Goal: Task Accomplishment & Management: Complete application form

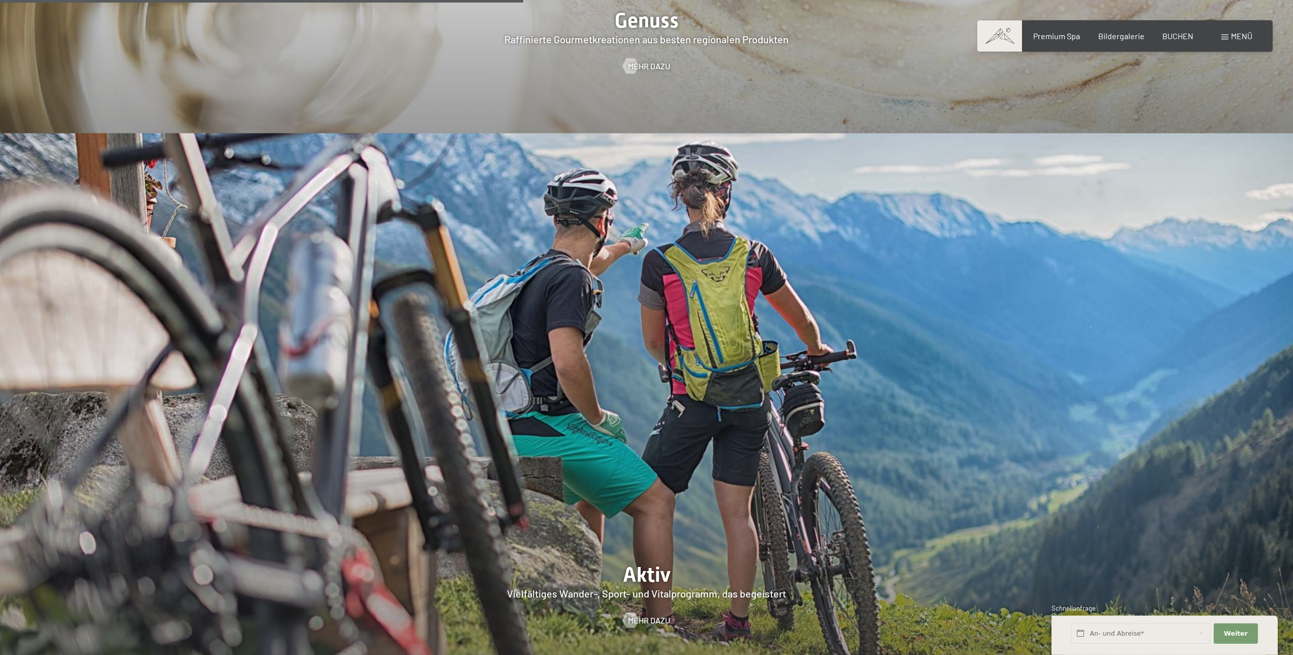
scroll to position [2749, 0]
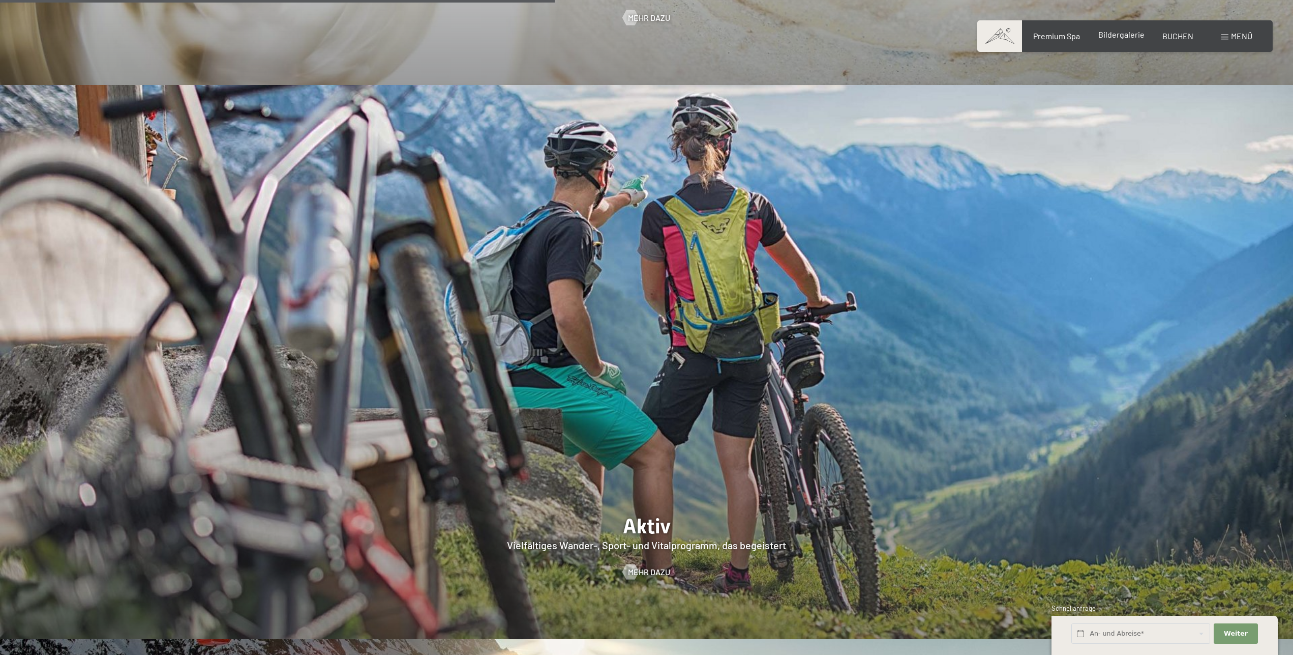
click at [1118, 36] on span "Bildergalerie" at bounding box center [1122, 34] width 46 height 10
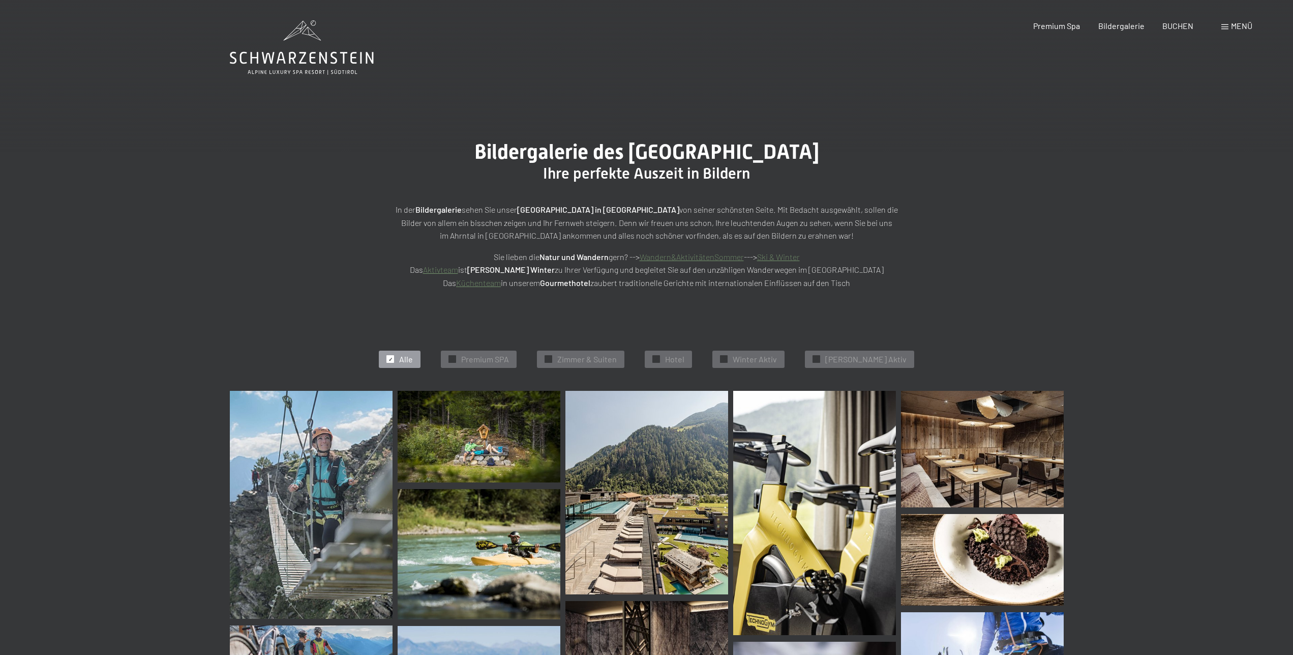
click at [585, 357] on span "Einwilligung Marketing*" at bounding box center [591, 357] width 84 height 10
click at [544, 357] on input "Einwilligung Marketing*" at bounding box center [539, 357] width 10 height 10
click at [565, 358] on span "Einwilligung Marketing*" at bounding box center [591, 357] width 84 height 10
click at [544, 358] on input "Einwilligung Marketing*" at bounding box center [539, 357] width 10 height 10
checkbox input "false"
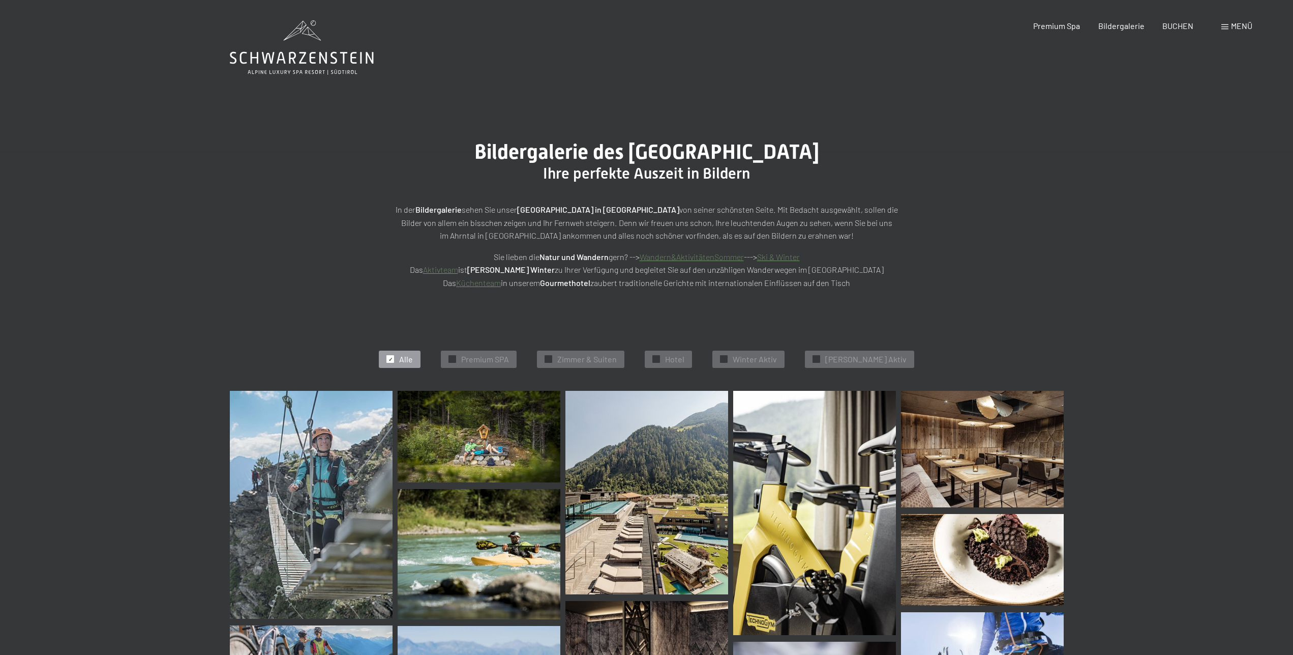
click at [1238, 23] on span "Menü" at bounding box center [1241, 26] width 21 height 10
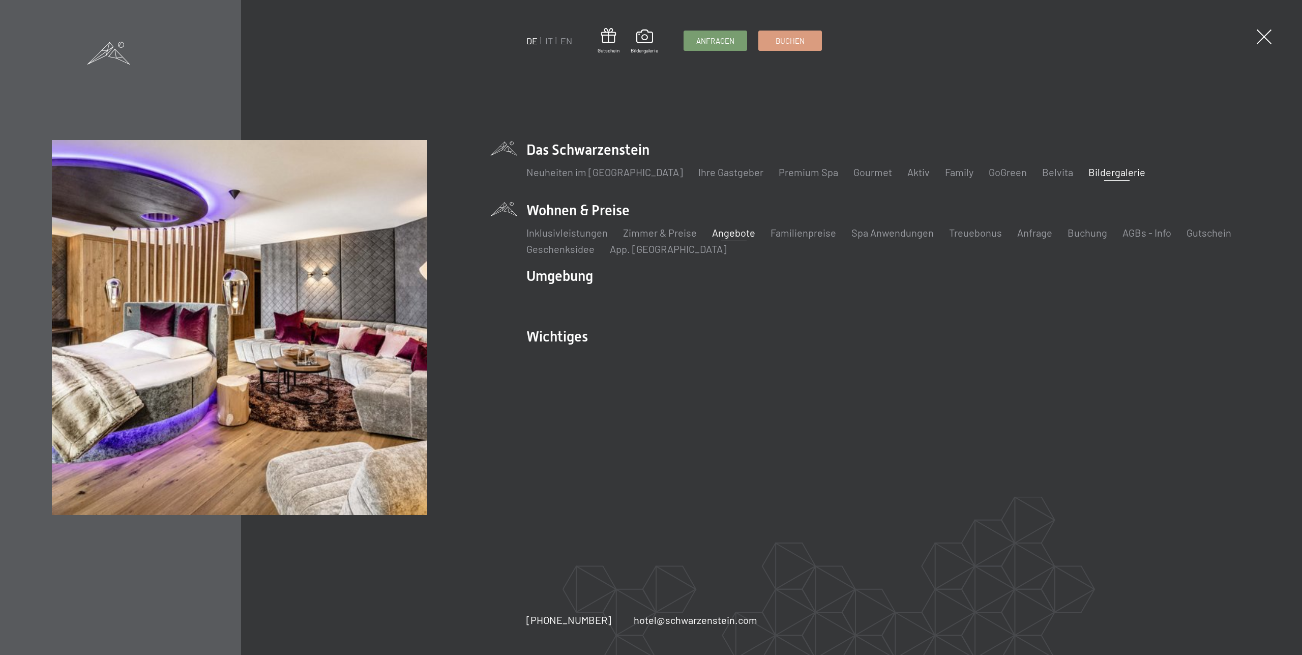
click at [723, 233] on link "Angebote" at bounding box center [733, 232] width 43 height 12
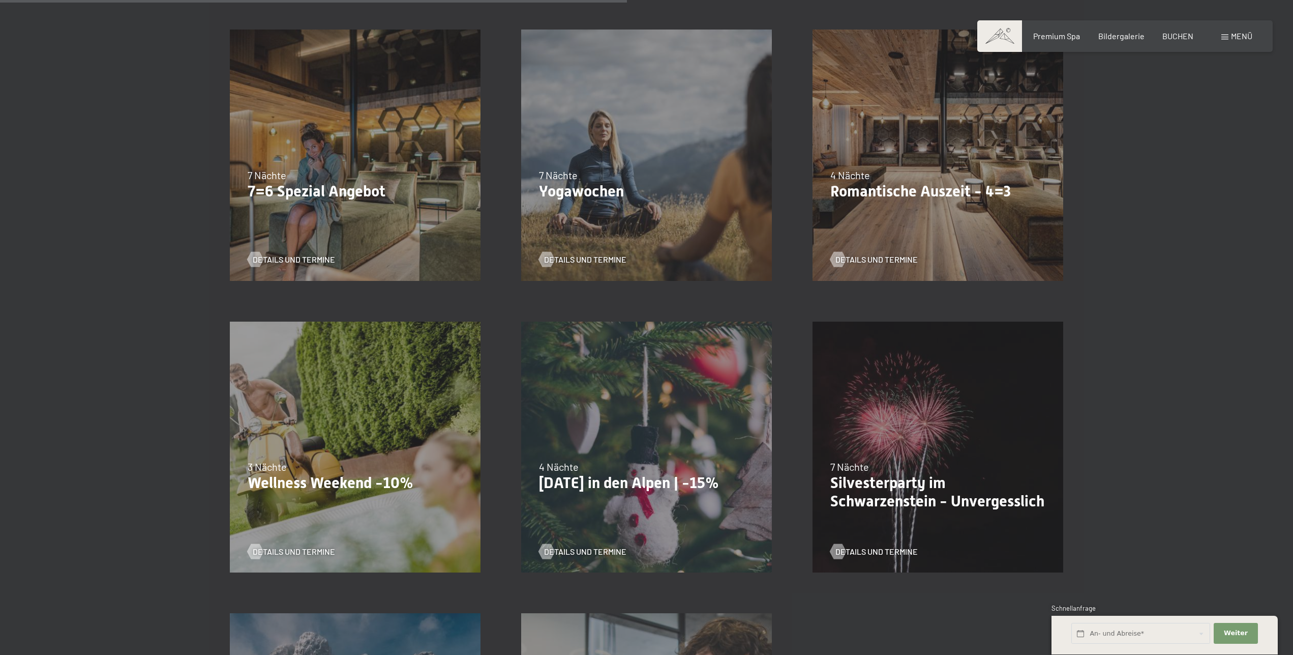
scroll to position [934, 0]
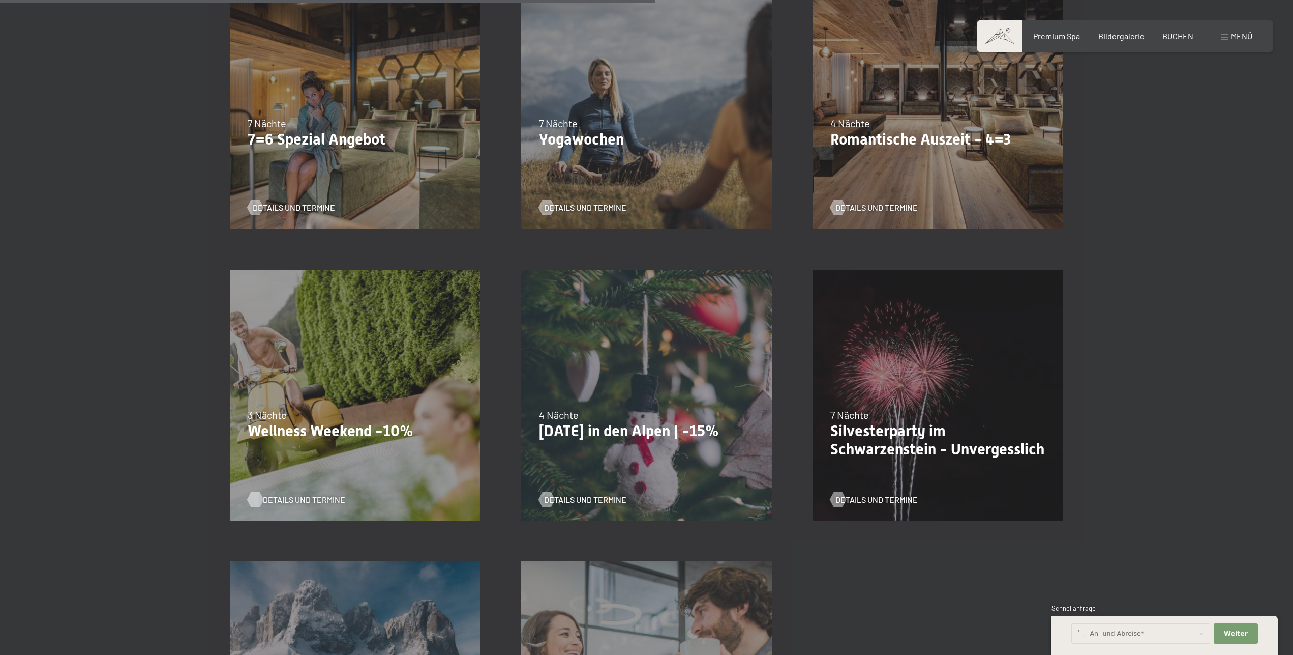
click at [315, 497] on span "Details und Termine" at bounding box center [304, 499] width 82 height 11
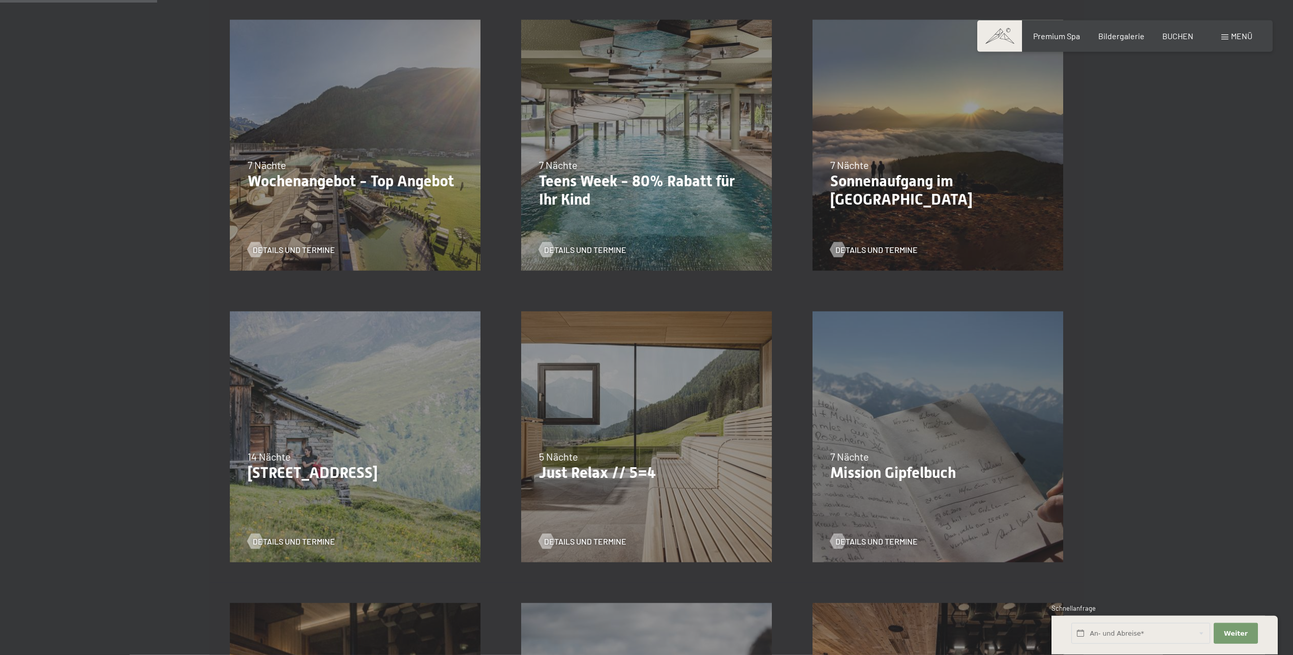
scroll to position [311, 0]
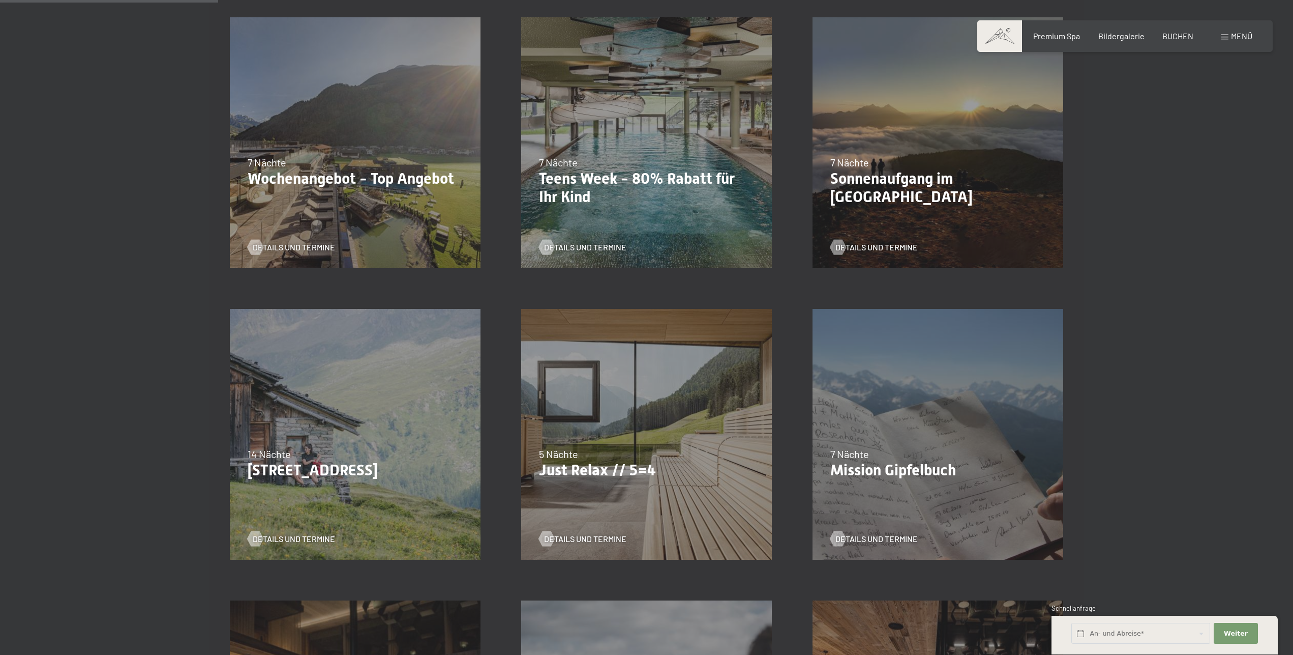
click at [625, 505] on div "07.09.–03.10.2025 21.12.–26.12.2025 11.01.–23.01.2026 08.03.–27.03.2026 08.11.–…" at bounding box center [646, 433] width 291 height 291
click at [588, 537] on span "Details und Termine" at bounding box center [595, 538] width 82 height 11
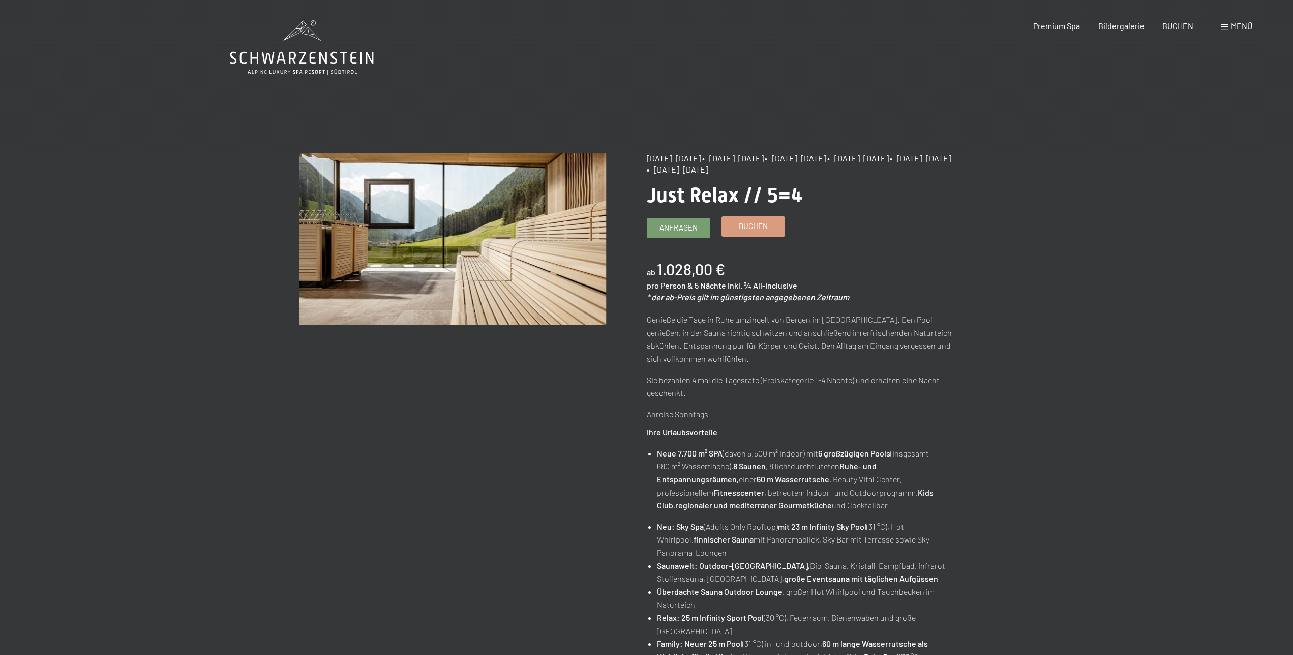
click at [751, 226] on span "Buchen" at bounding box center [753, 226] width 29 height 11
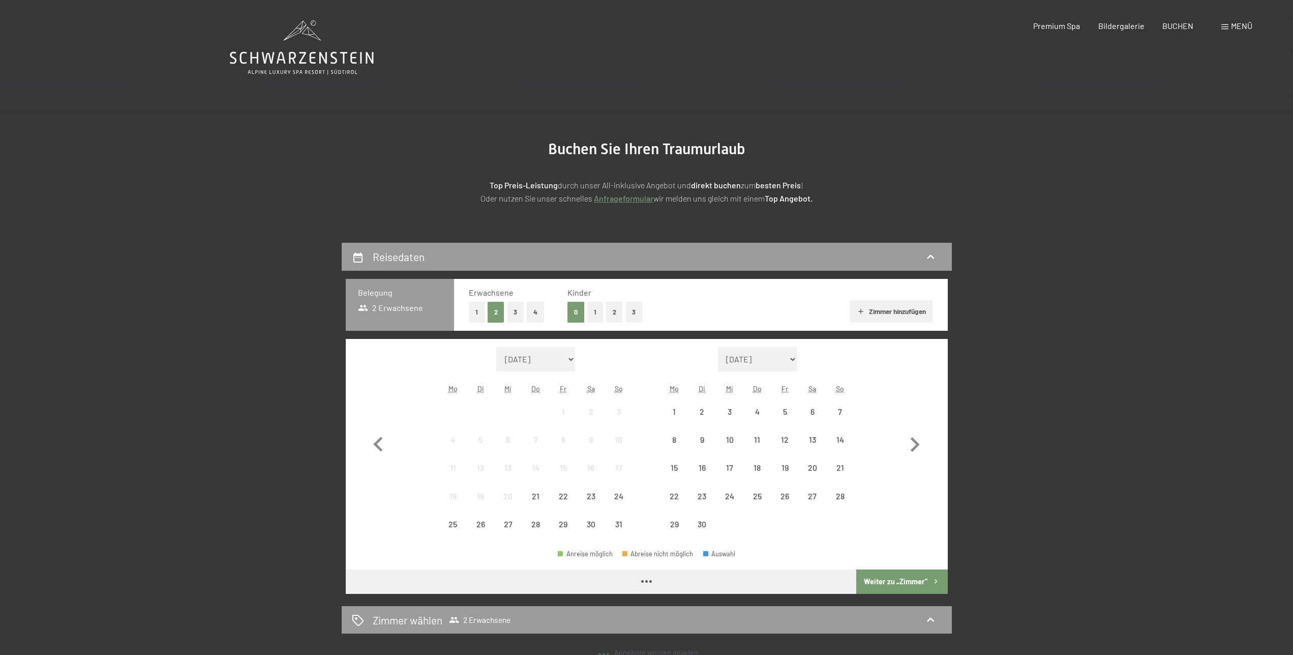
select select "[DATE]"
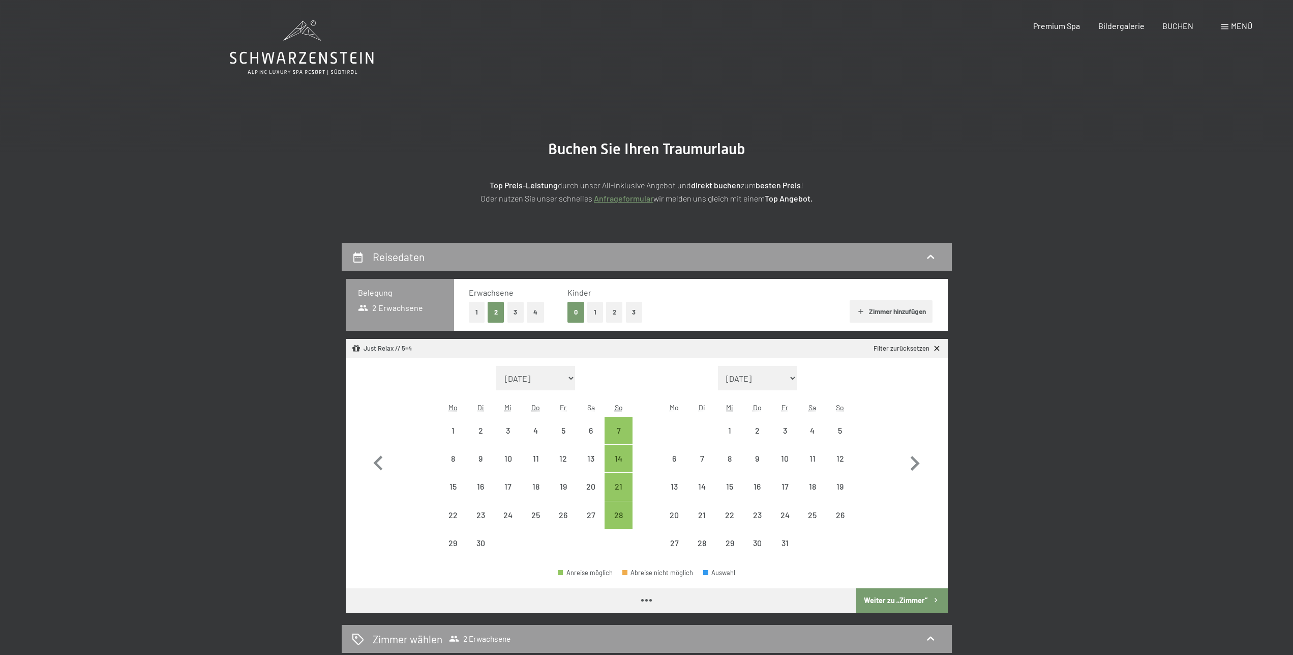
select select "[DATE]"
click at [454, 456] on div "8" at bounding box center [452, 466] width 25 height 25
select select "2025-09-01"
select select "2025-10-01"
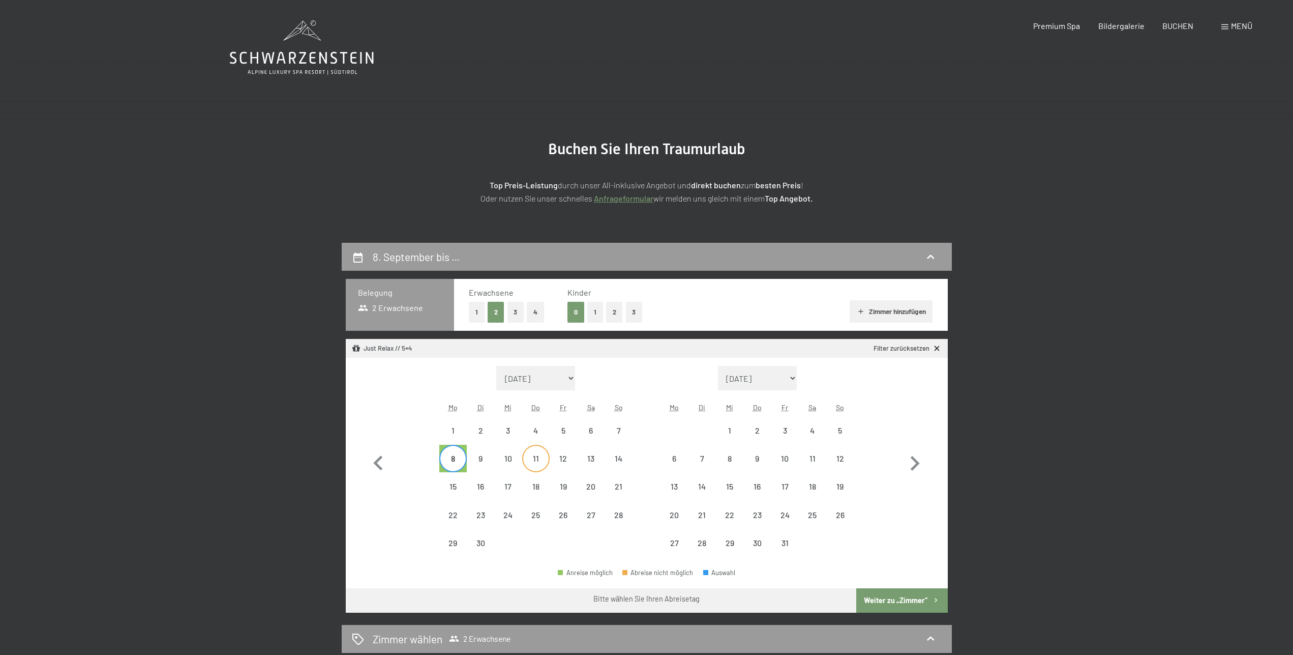
click at [530, 465] on div "11" at bounding box center [535, 466] width 25 height 25
select select "2025-09-01"
select select "2025-10-01"
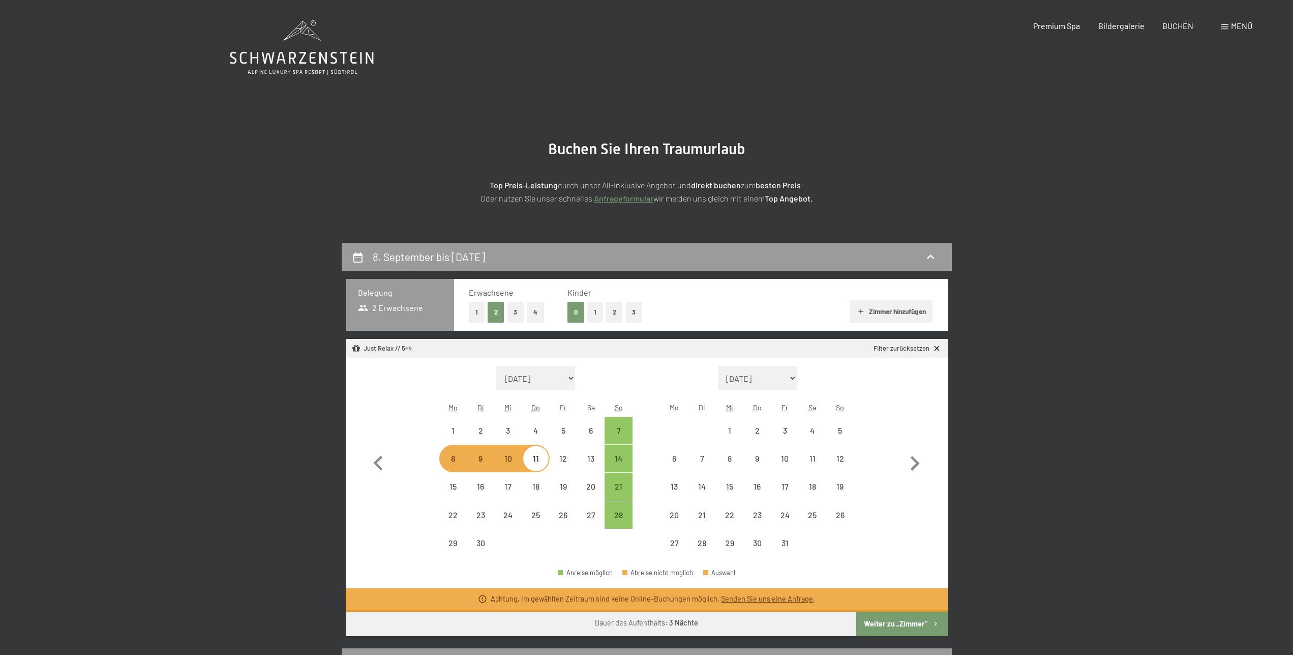
select select "2025-09-01"
select select "2025-10-01"
click at [563, 455] on div "12" at bounding box center [563, 466] width 25 height 25
select select "2025-09-01"
select select "2025-10-01"
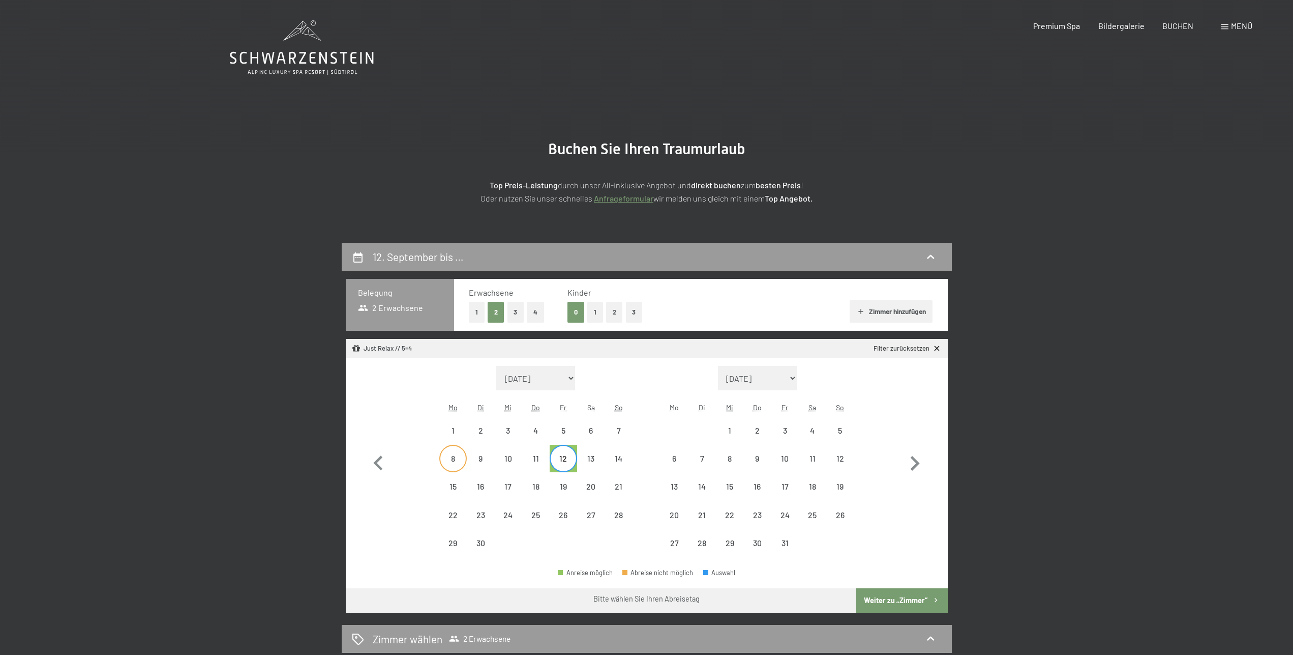
click at [457, 463] on div "8" at bounding box center [452, 466] width 25 height 25
select select "2025-09-01"
select select "2025-10-01"
click at [591, 461] on div "13" at bounding box center [590, 466] width 25 height 25
select select "2025-09-01"
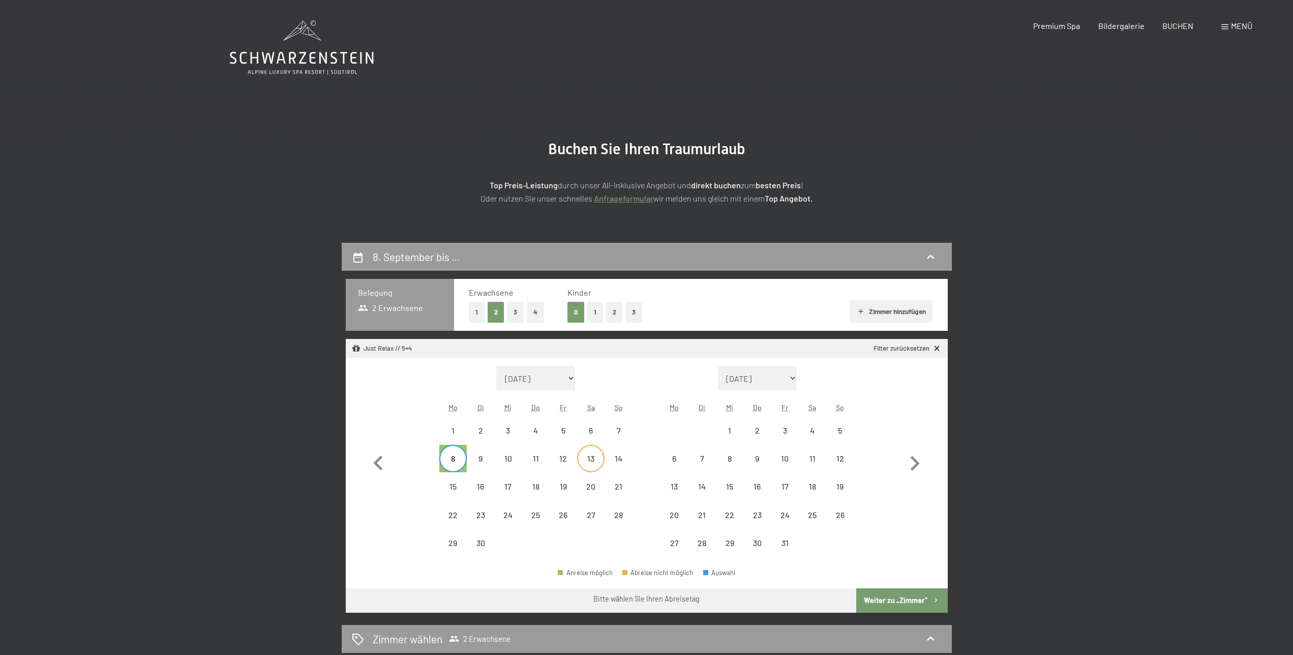
select select "2025-10-01"
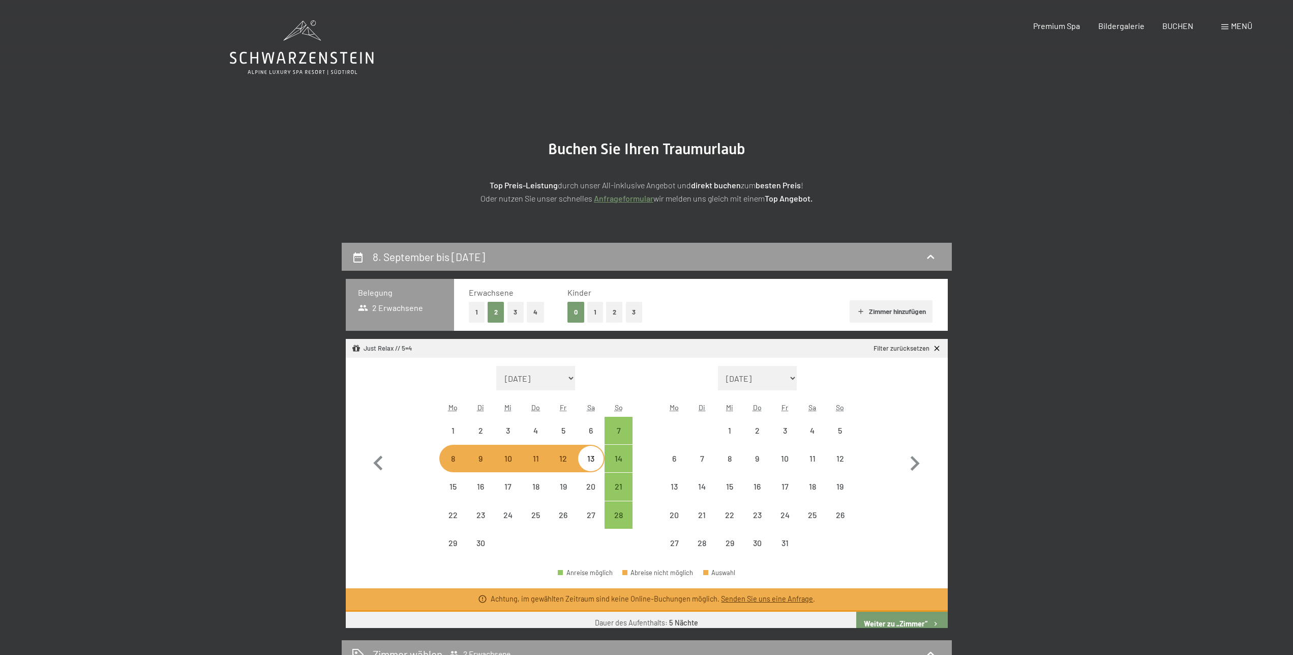
select select "2025-09-01"
select select "2025-10-01"
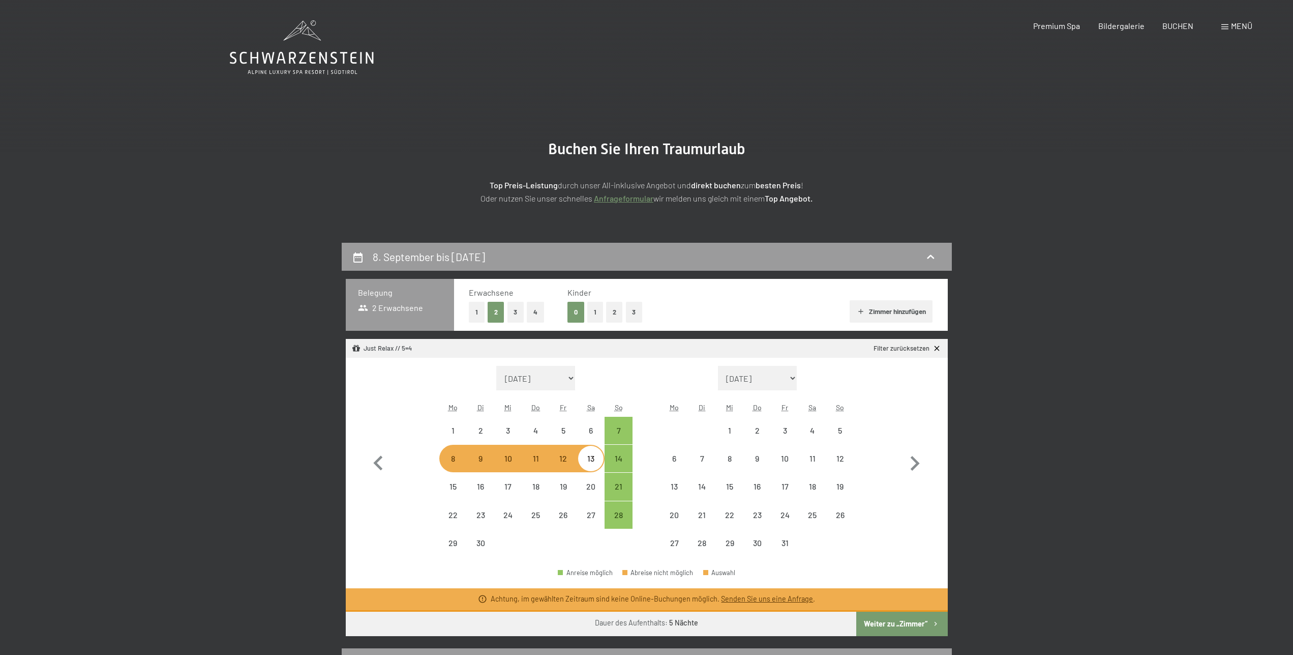
click at [446, 460] on div "8" at bounding box center [452, 466] width 25 height 25
select select "2025-09-01"
select select "2025-10-01"
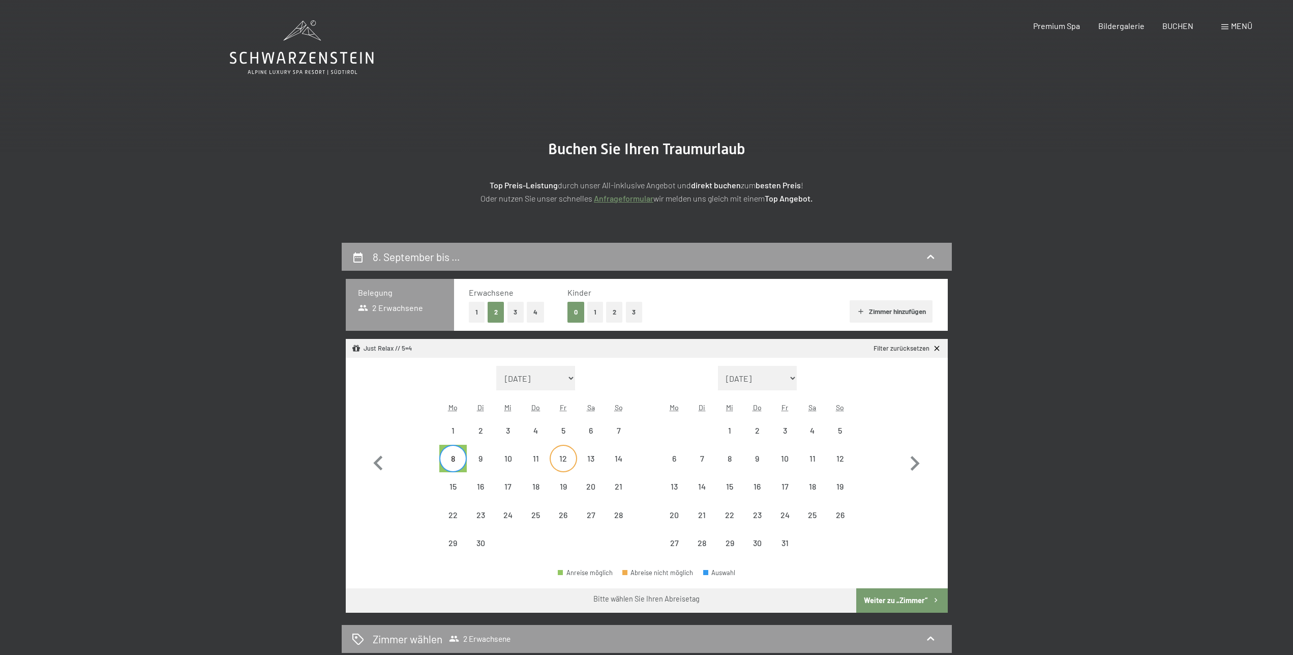
click at [560, 459] on div "12" at bounding box center [563, 466] width 25 height 25
select select "2025-09-01"
select select "2025-10-01"
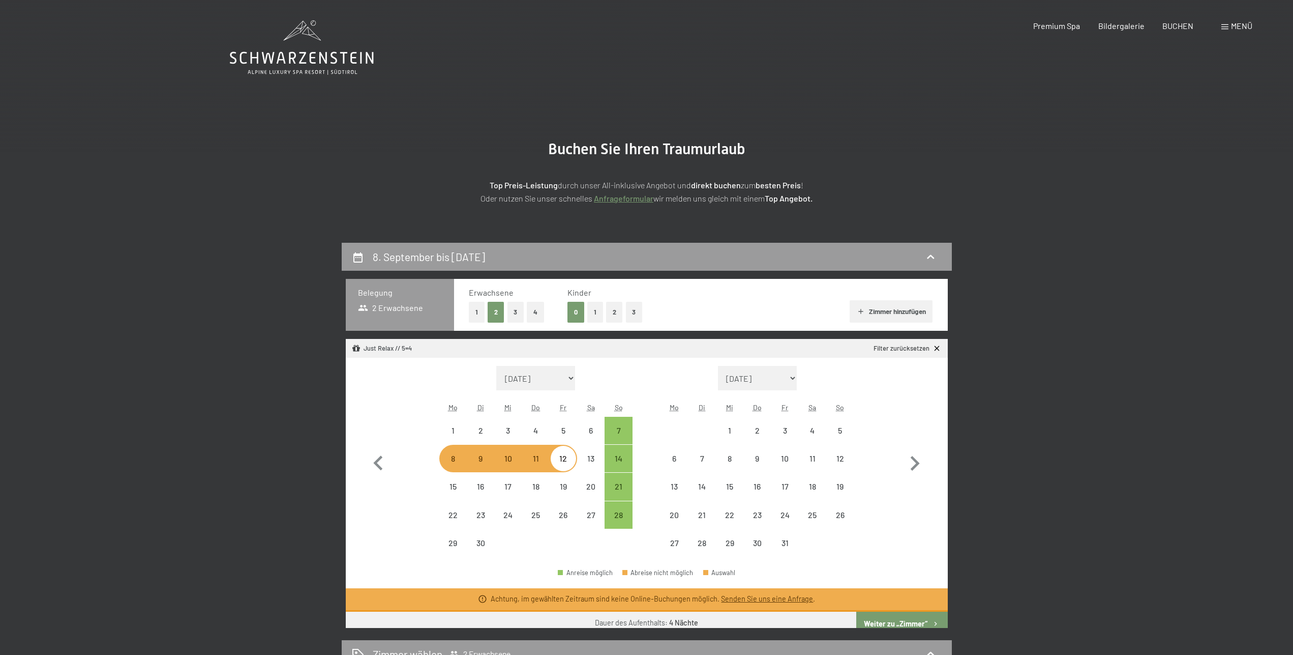
select select "2025-09-01"
select select "2025-10-01"
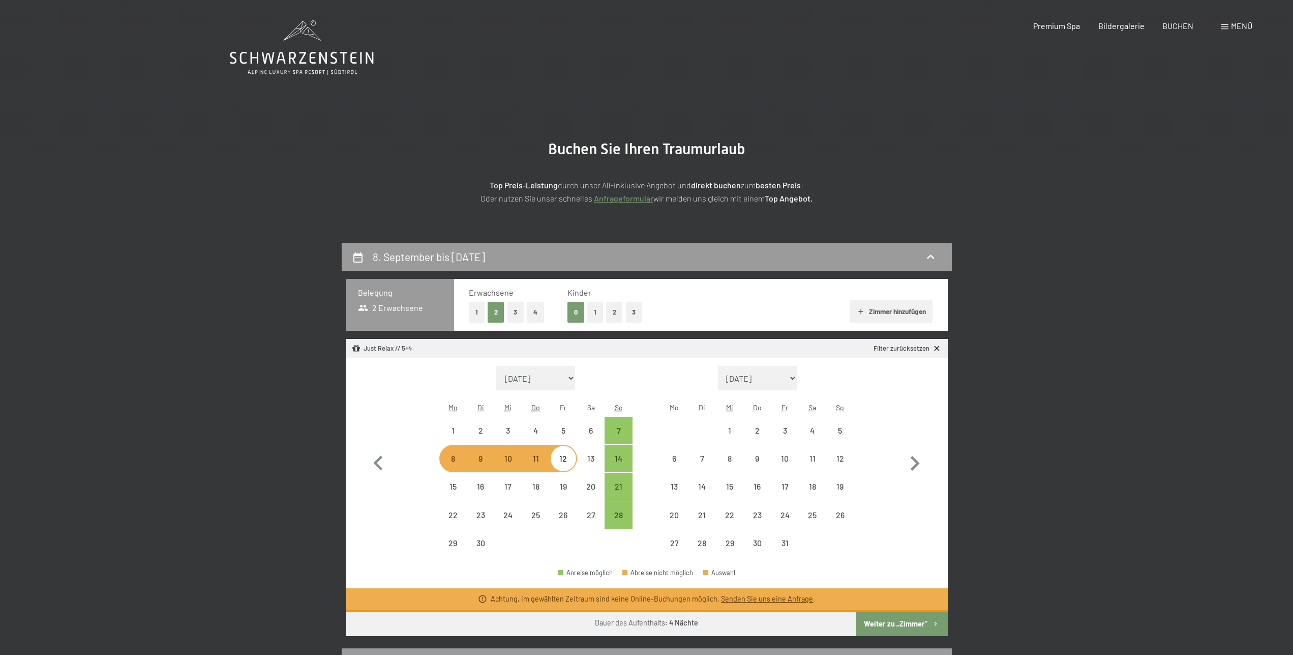
click at [457, 463] on div "8" at bounding box center [452, 466] width 25 height 25
select select "2025-09-01"
select select "2025-10-01"
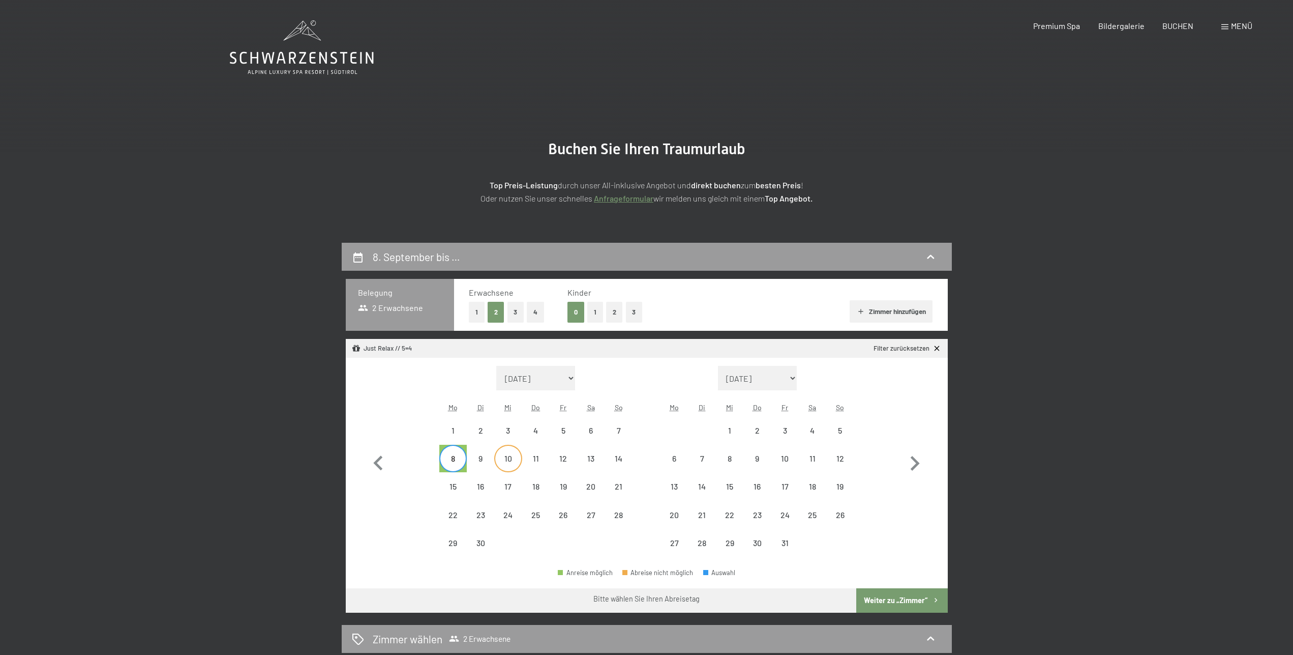
click at [513, 463] on div "10" at bounding box center [507, 466] width 25 height 25
select select "2025-09-01"
select select "2025-10-01"
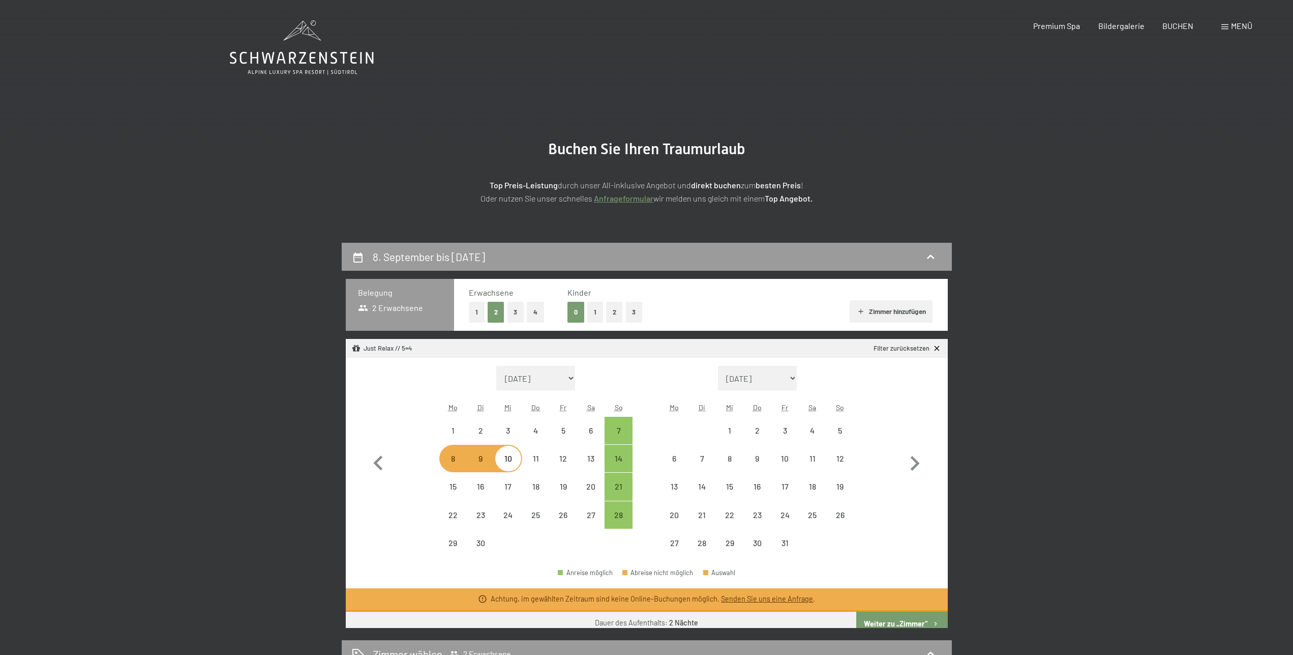
select select "2025-09-01"
select select "2025-10-01"
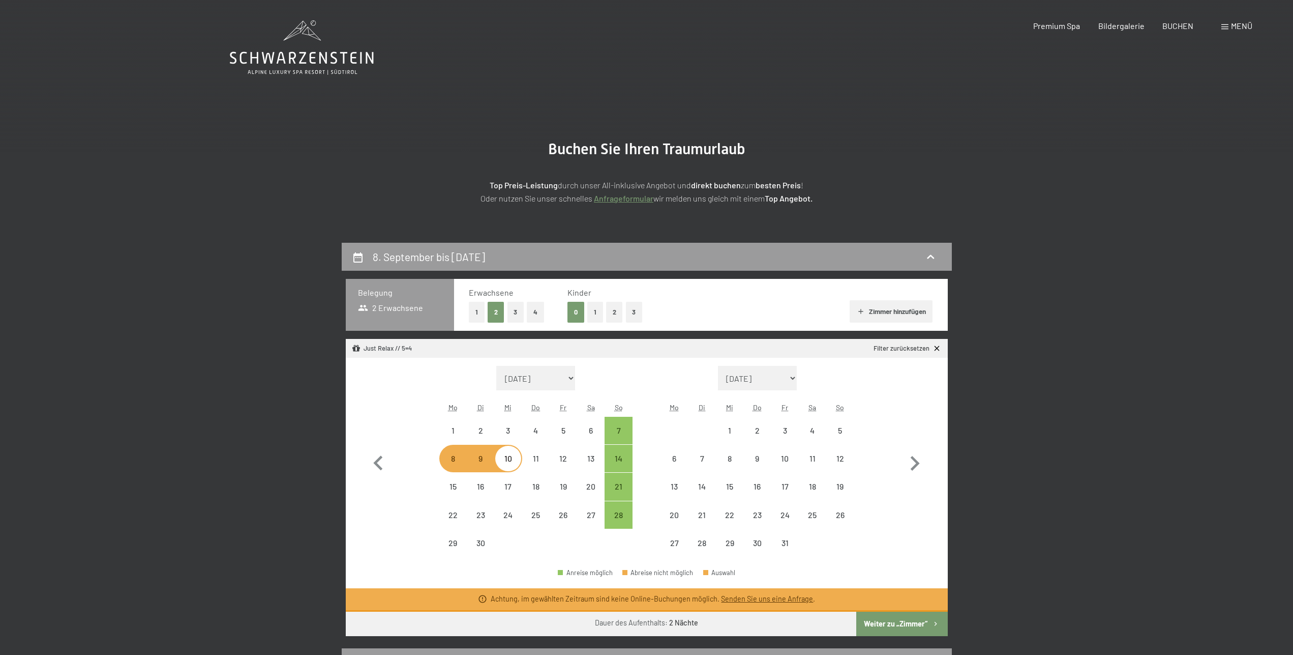
click at [636, 314] on button "3" at bounding box center [634, 312] width 17 height 21
select select "2025-09-01"
select select "2025-10-01"
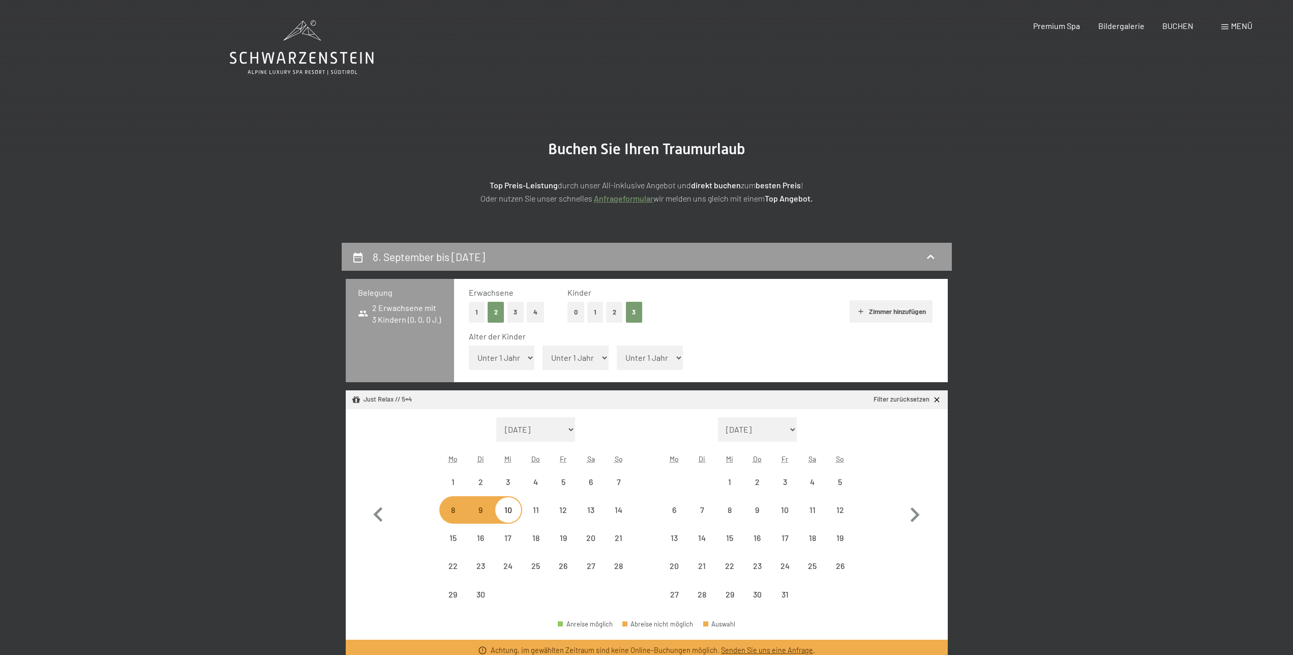
select select "2025-09-01"
select select "2025-10-01"
click at [469, 345] on select "Unter 1 Jahr 1 Jahr 2 Jahre 3 Jahre 4 Jahre 5 Jahre 6 Jahre 7 Jahre 8 Jahre 9 J…" at bounding box center [502, 357] width 66 height 24
select select "16"
click option "16 Jahre" at bounding box center [0, 0] width 0 height 0
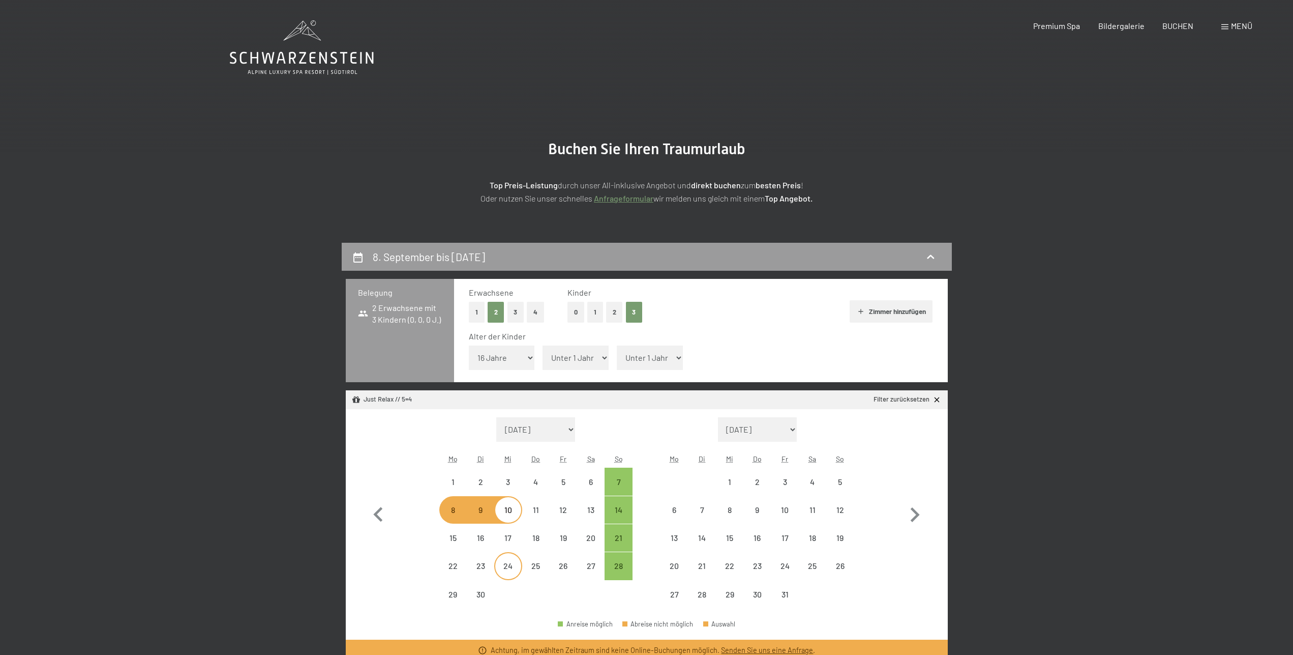
select select "2025-09-01"
select select "2025-10-01"
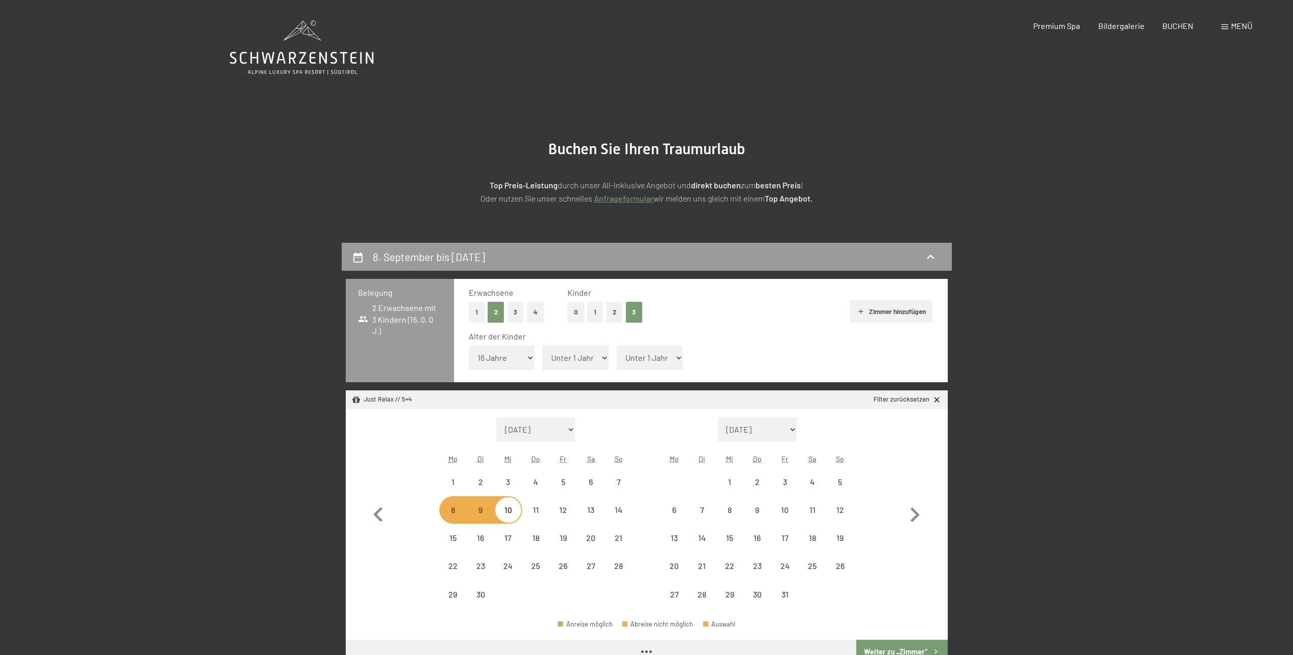
select select "2025-09-01"
select select "2025-10-01"
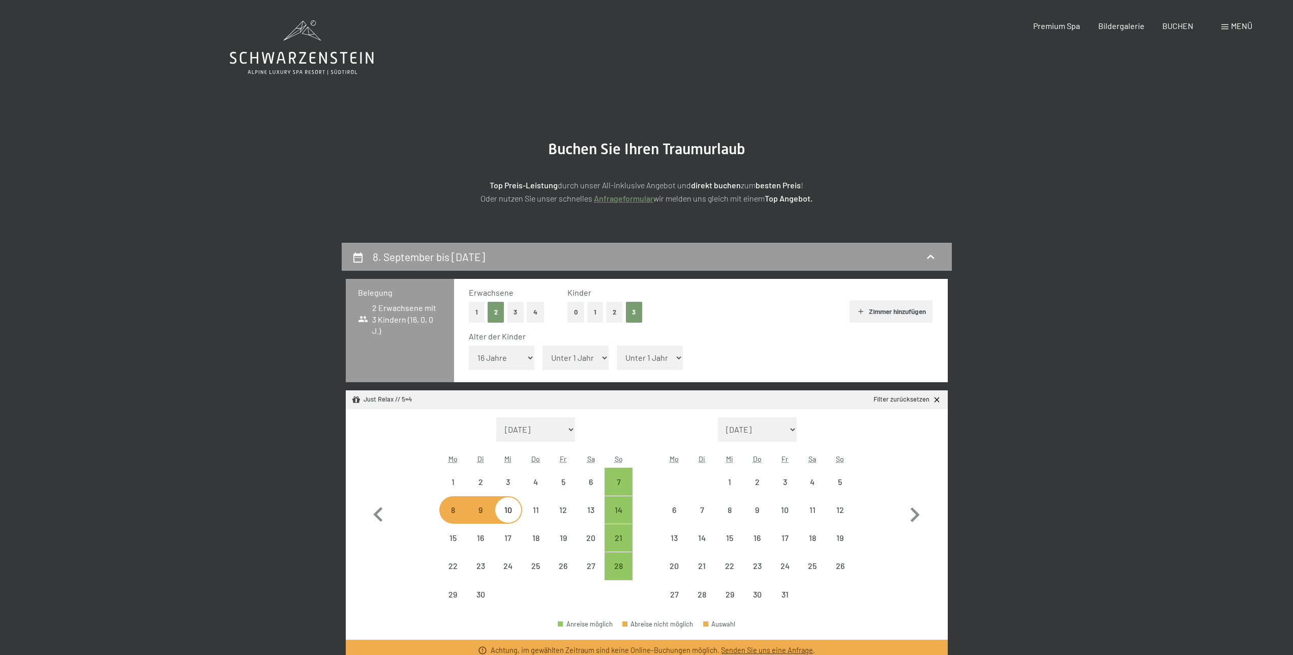
click at [574, 362] on span "Einwilligung Marketing*" at bounding box center [591, 357] width 84 height 10
click at [544, 362] on input "Einwilligung Marketing*" at bounding box center [539, 357] width 10 height 10
click at [604, 357] on span "Einwilligung Marketing*" at bounding box center [591, 357] width 84 height 10
click at [544, 357] on input "Einwilligung Marketing*" at bounding box center [539, 357] width 10 height 10
click at [602, 354] on span "Einwilligung Marketing*" at bounding box center [591, 357] width 84 height 10
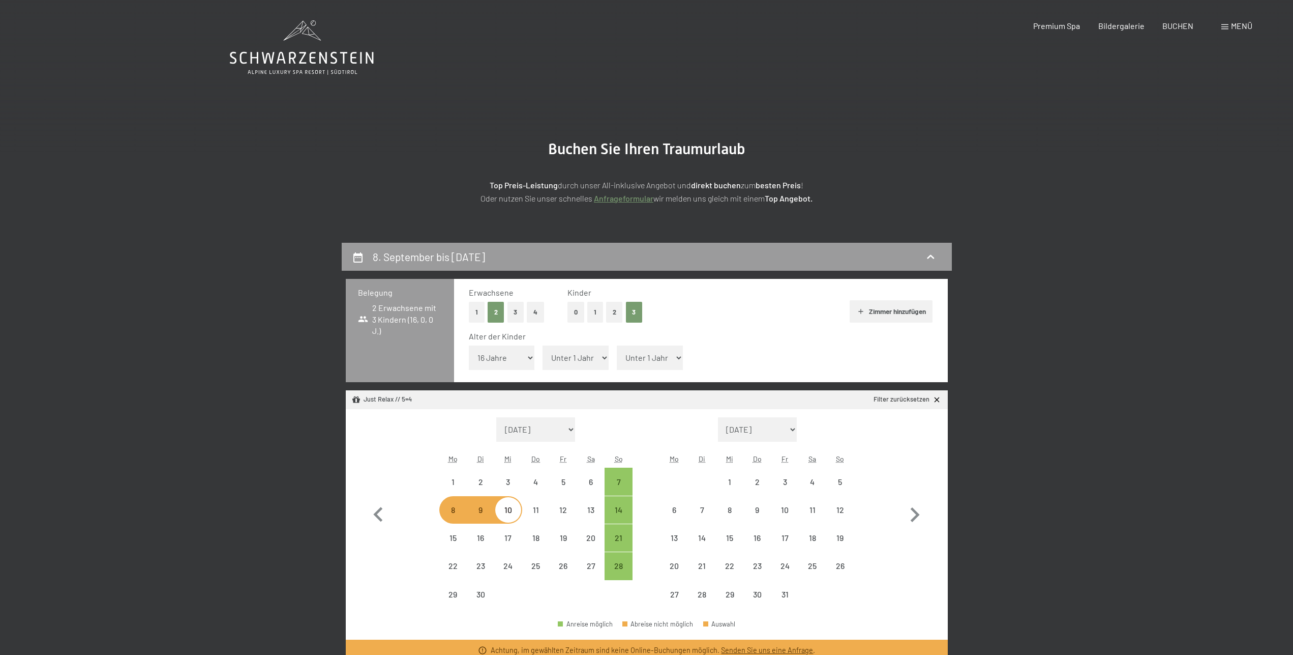
click at [544, 354] on input "Einwilligung Marketing*" at bounding box center [539, 357] width 10 height 10
click at [596, 360] on span "Einwilligung Marketing*" at bounding box center [591, 357] width 84 height 10
click at [544, 360] on input "Einwilligung Marketing*" at bounding box center [539, 357] width 10 height 10
click at [565, 360] on span "Einwilligung Marketing*" at bounding box center [591, 357] width 84 height 10
click at [544, 360] on input "Einwilligung Marketing*" at bounding box center [539, 357] width 10 height 10
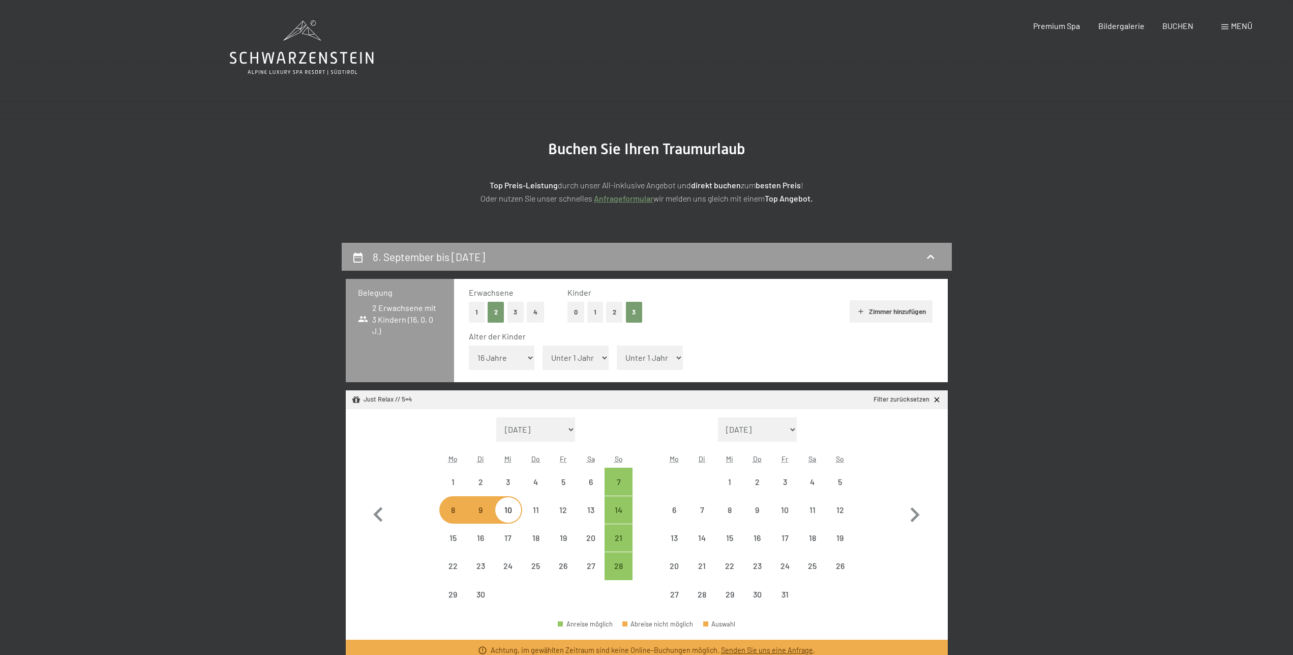
click at [557, 357] on span "Einwilligung Marketing*" at bounding box center [591, 357] width 84 height 10
click at [544, 357] on input "Einwilligung Marketing*" at bounding box center [539, 357] width 10 height 10
checkbox input "false"
click at [763, 333] on div "Alter der Kinder" at bounding box center [697, 336] width 456 height 11
click at [948, 253] on div "8. September bis 10. September 2025" at bounding box center [647, 257] width 610 height 28
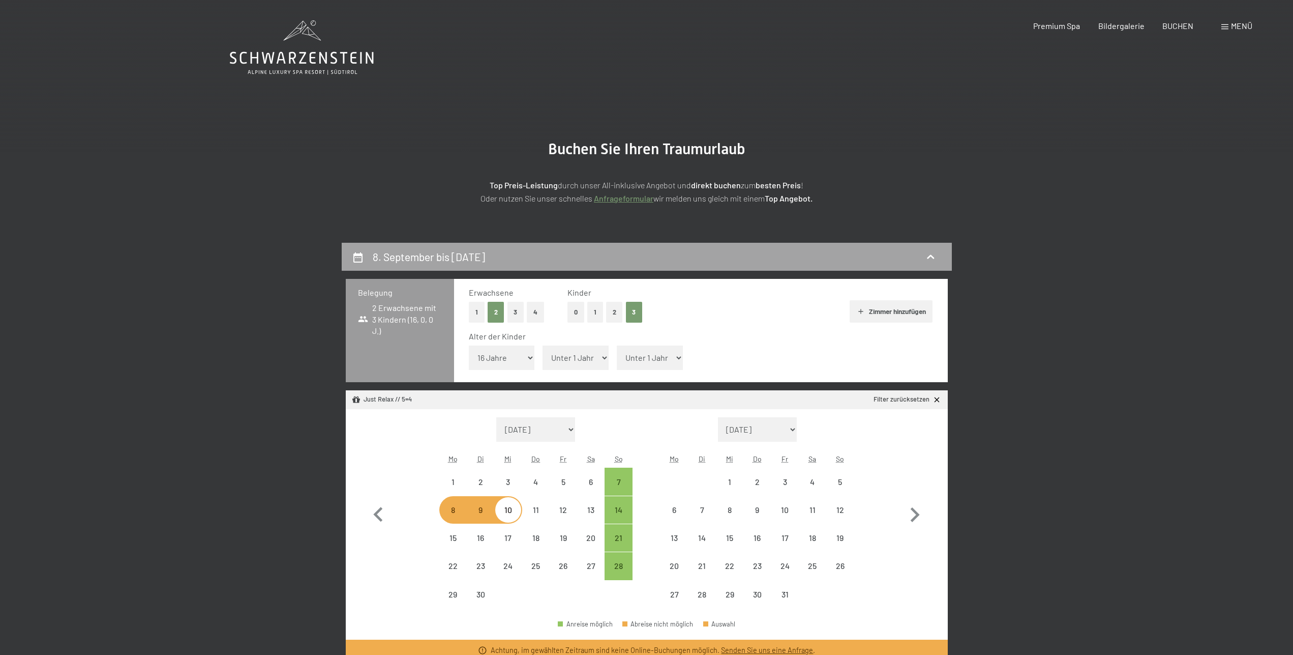
select select "2025-09-01"
select select "2025-10-01"
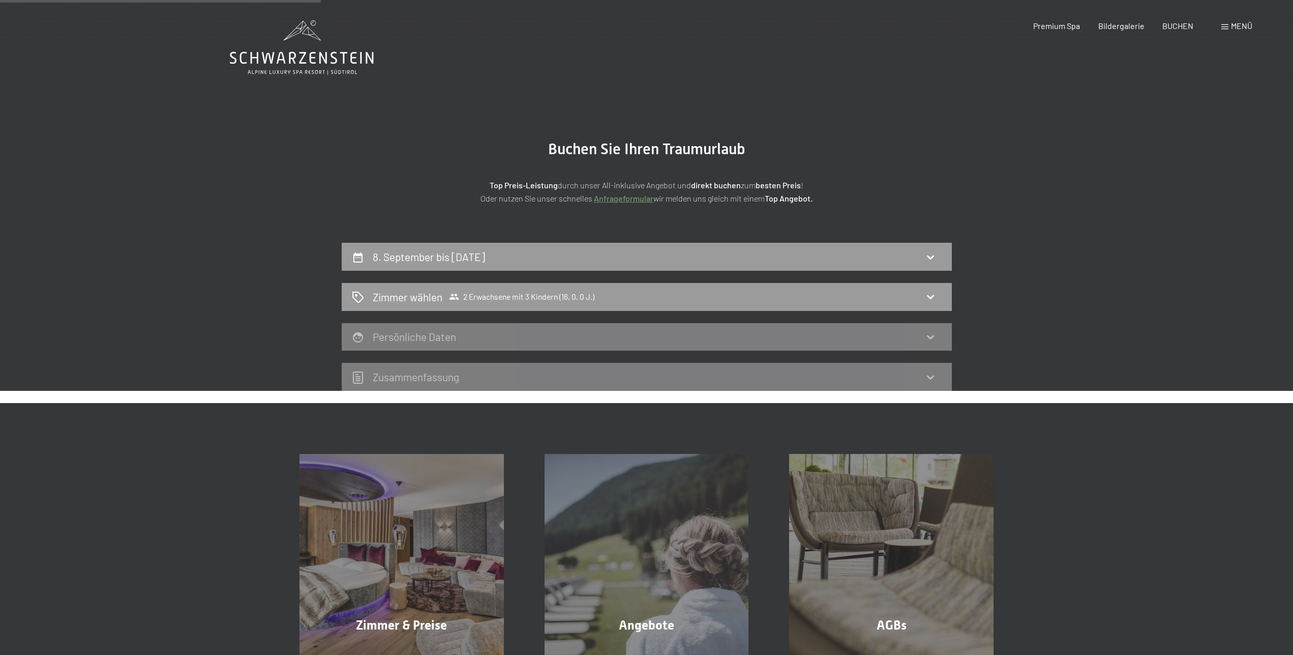
scroll to position [243, 0]
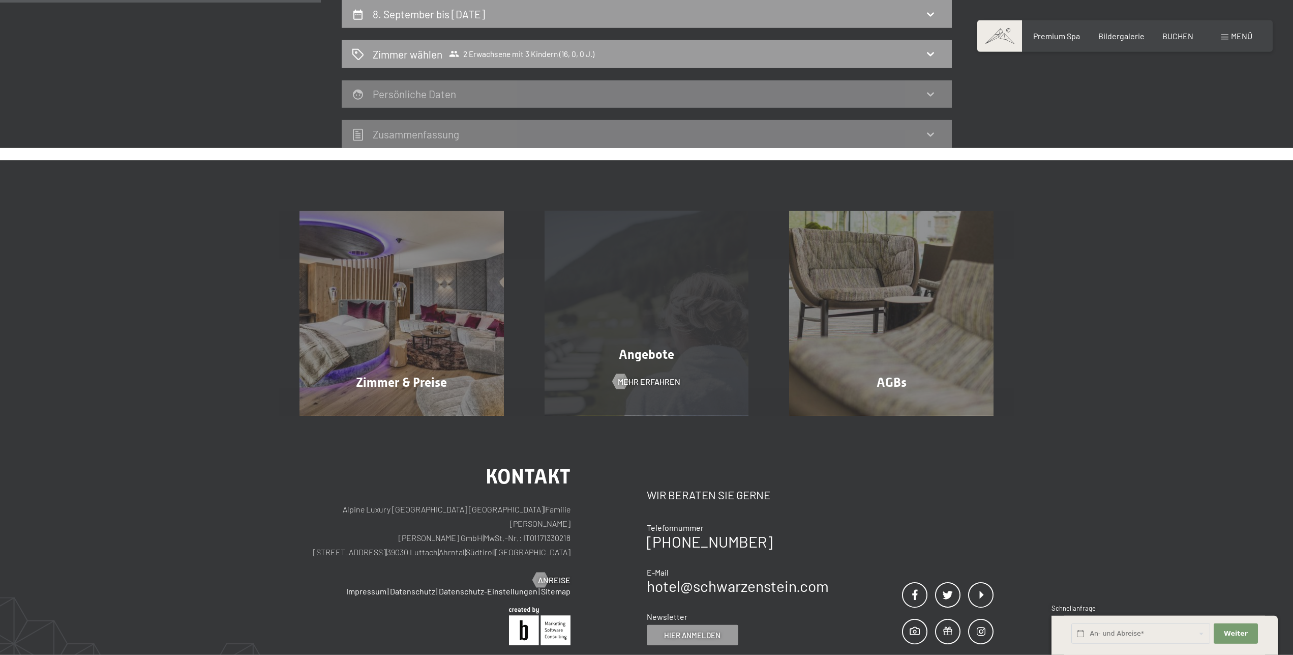
click at [692, 341] on div "Angebote Mehr erfahren" at bounding box center [646, 313] width 245 height 204
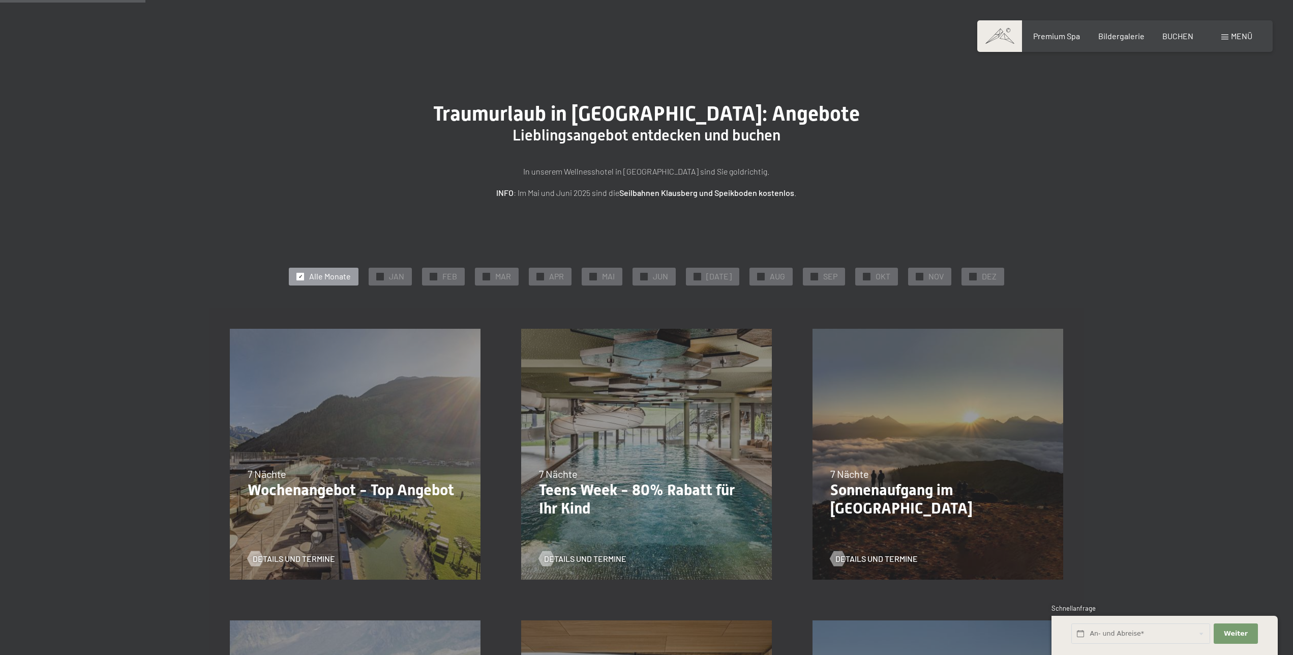
scroll to position [363, 0]
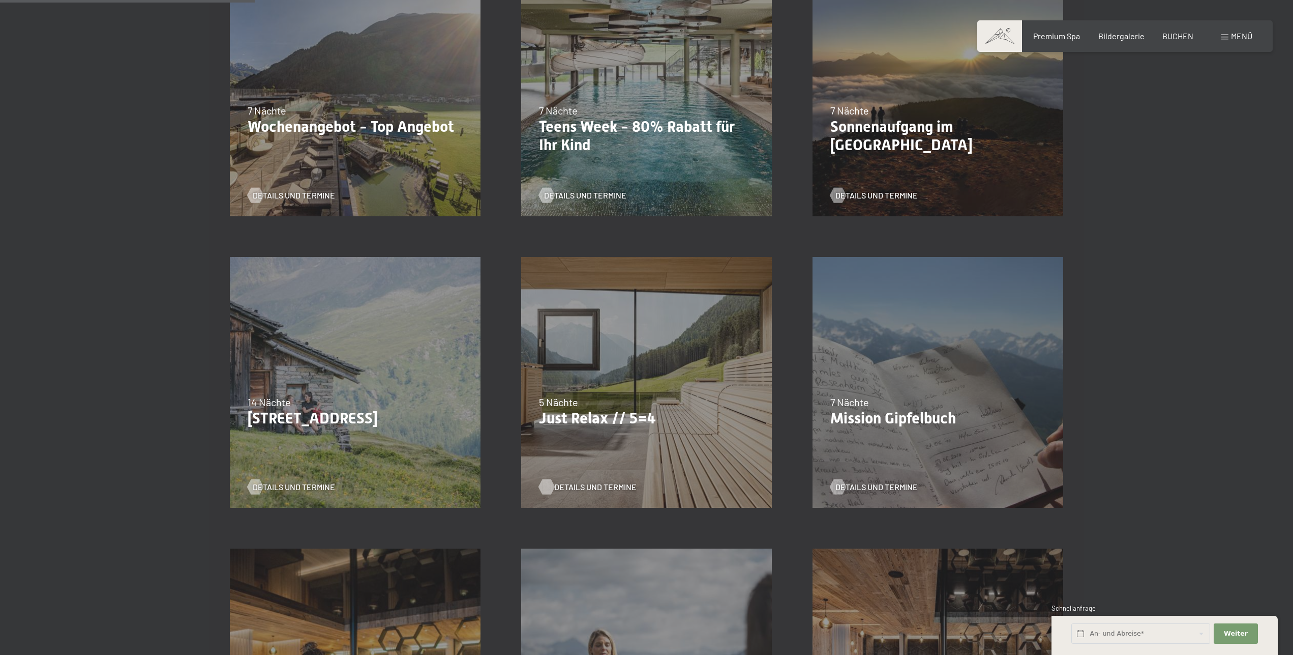
click at [591, 483] on span "Details und Termine" at bounding box center [595, 486] width 82 height 11
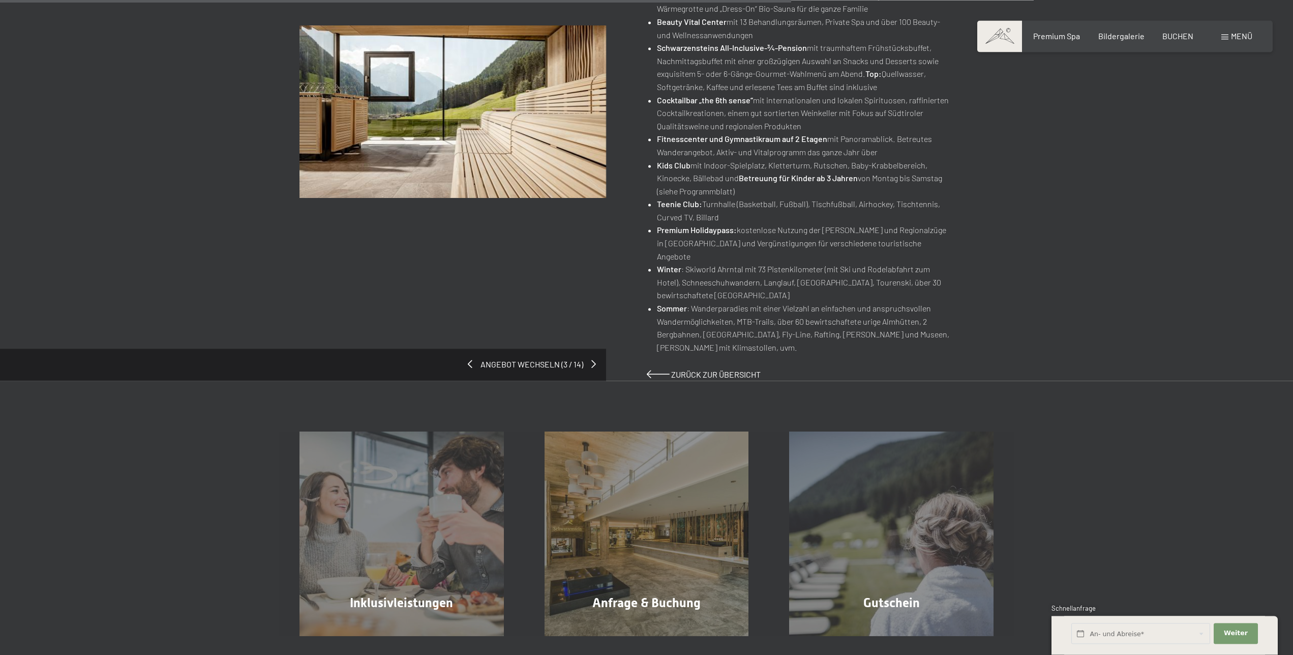
scroll to position [689, 0]
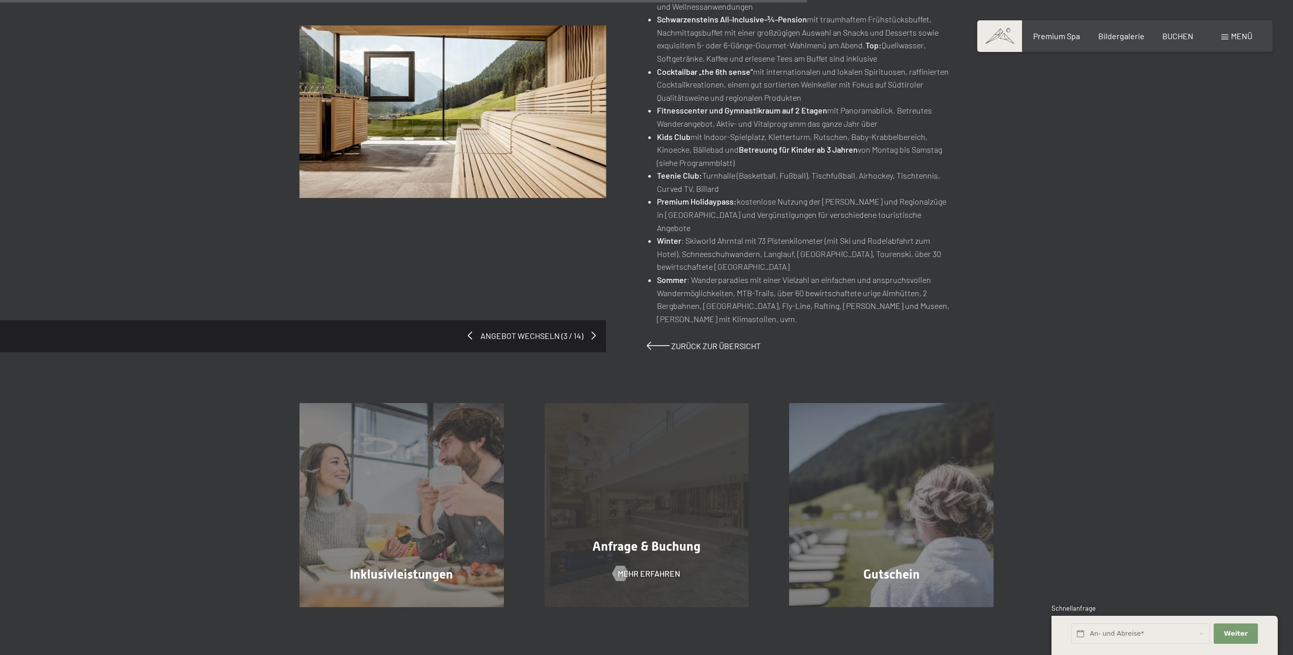
click at [677, 539] on span "Anfrage & Buchung" at bounding box center [646, 546] width 108 height 15
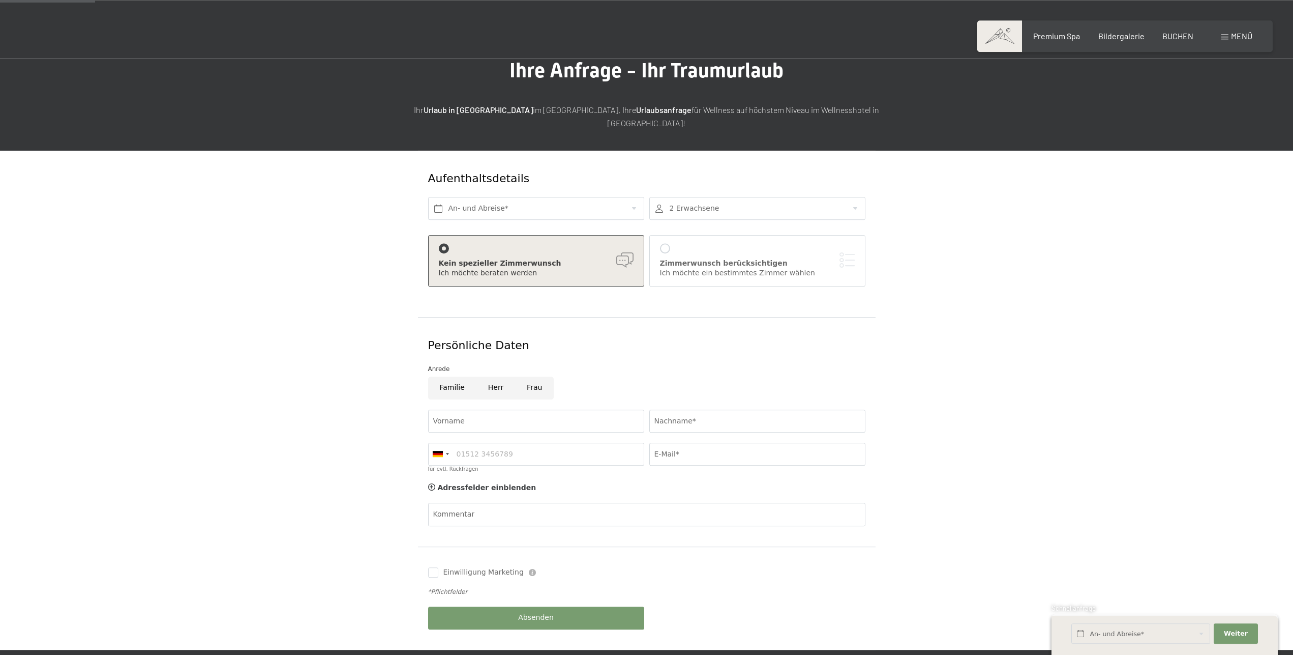
scroll to position [52, 0]
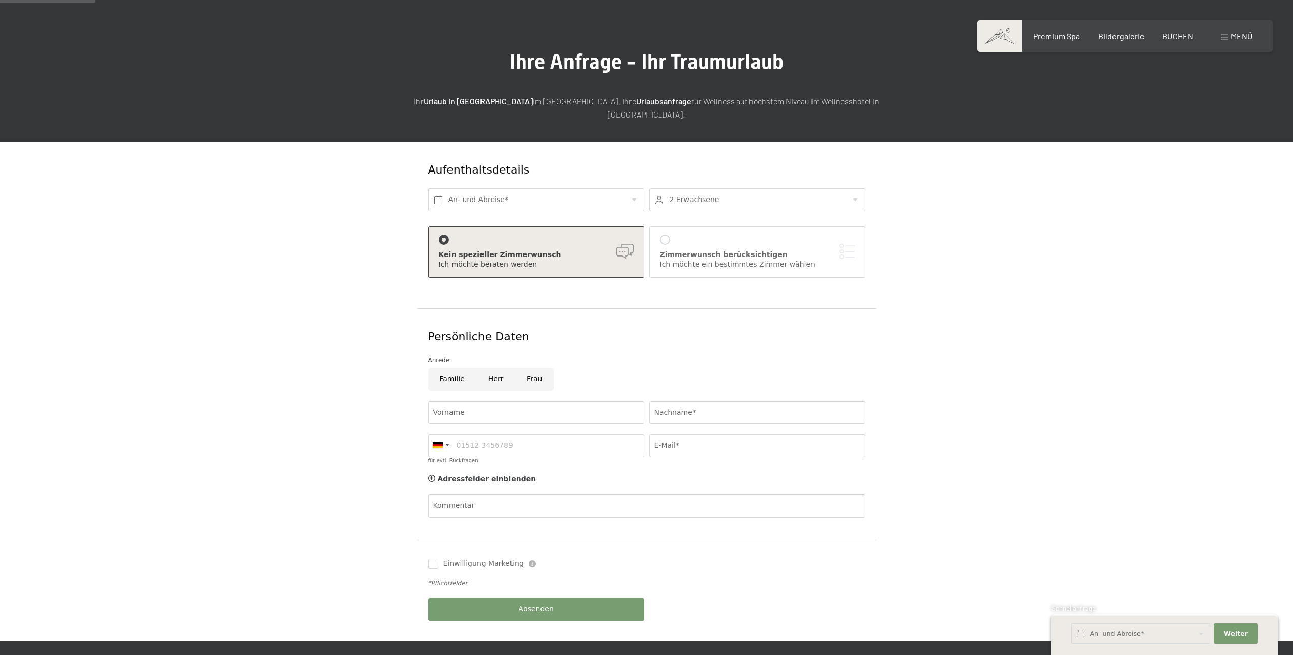
click at [854, 188] on div at bounding box center [757, 199] width 216 height 23
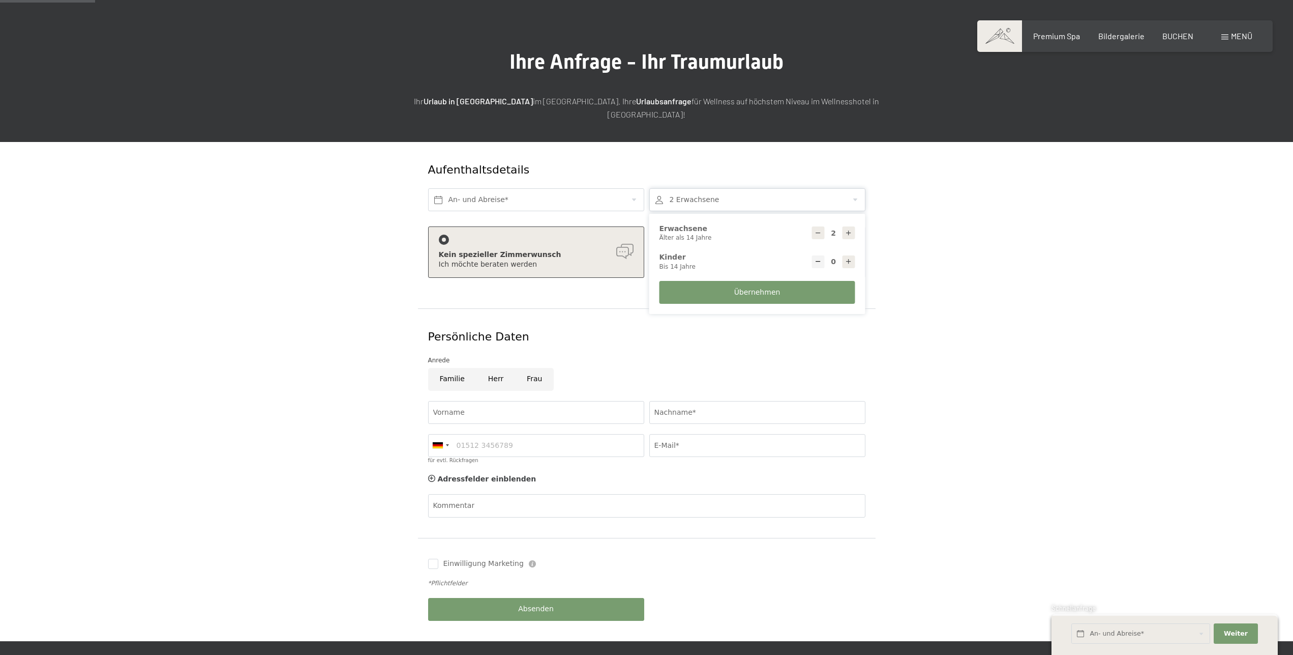
click at [849, 229] on icon at bounding box center [848, 232] width 7 height 7
click at [851, 229] on icon at bounding box center [848, 232] width 7 height 7
type input "4"
click at [848, 258] on icon at bounding box center [848, 261] width 7 height 7
type input "1"
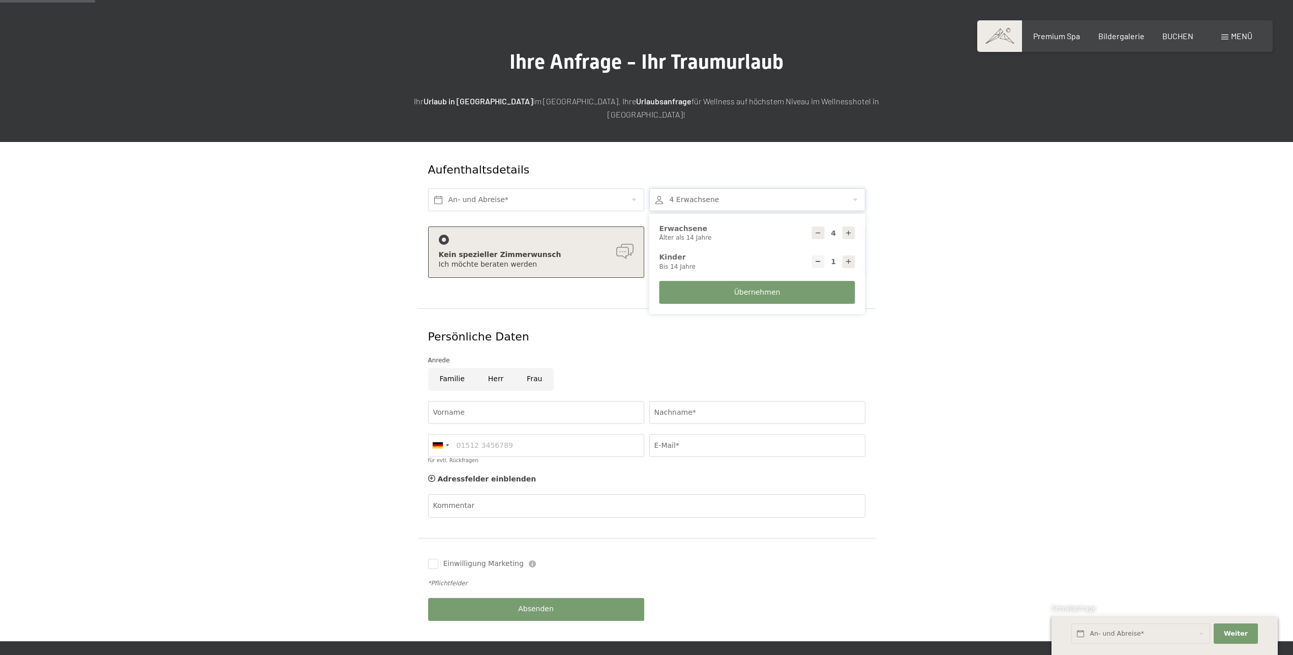
select select
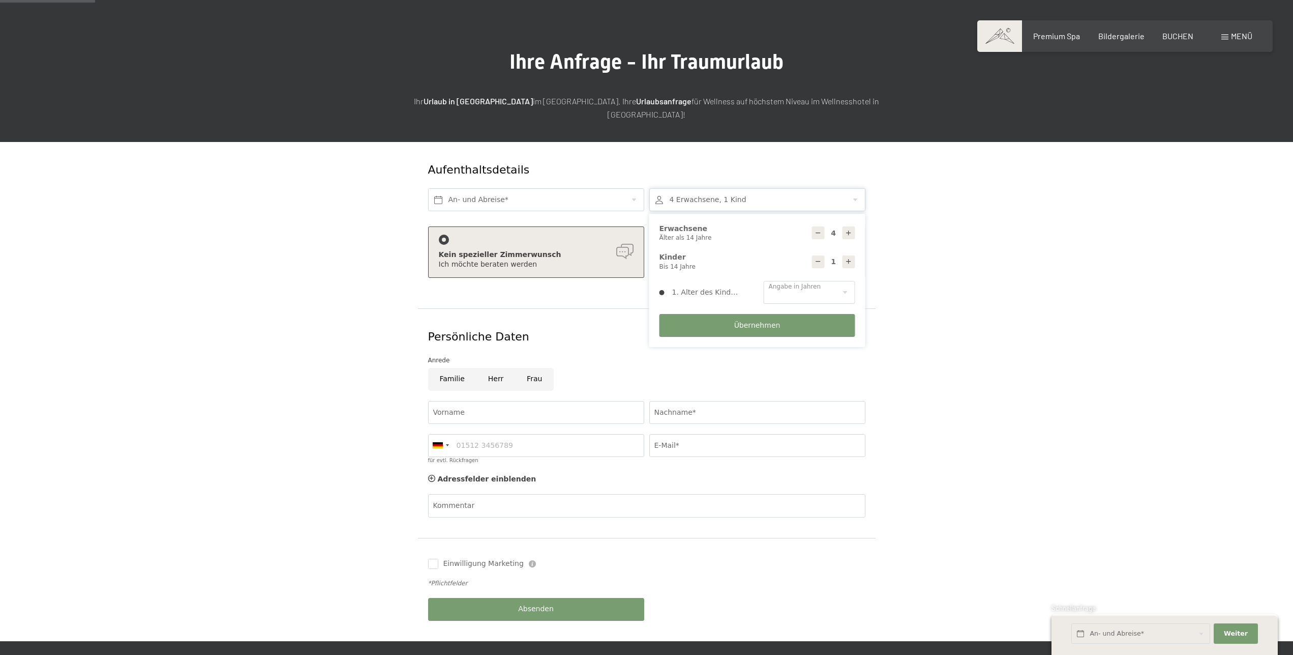
click at [849, 255] on div "1 Kinder Bis 14 Jahre" at bounding box center [758, 261] width 196 height 18
click at [849, 258] on icon at bounding box center [848, 261] width 7 height 7
type input "2"
select select
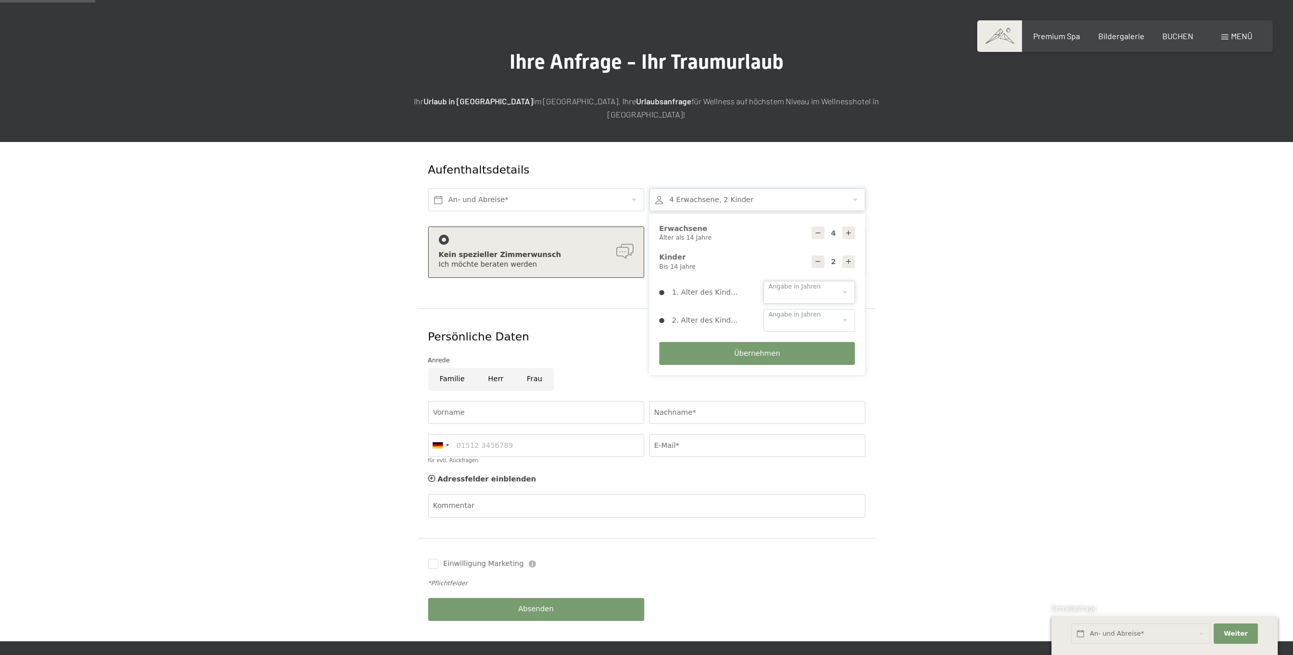
click at [764, 281] on select "0 1 2 3 4 5 6 7 8 9 10 11 12 13 14" at bounding box center [810, 292] width 92 height 23
select select "3"
click option "3" at bounding box center [0, 0] width 0 height 0
click at [764, 309] on select "0 1 2 3 4 5 6 7 8 9 10 11 12 13 14" at bounding box center [810, 320] width 92 height 23
select select "11"
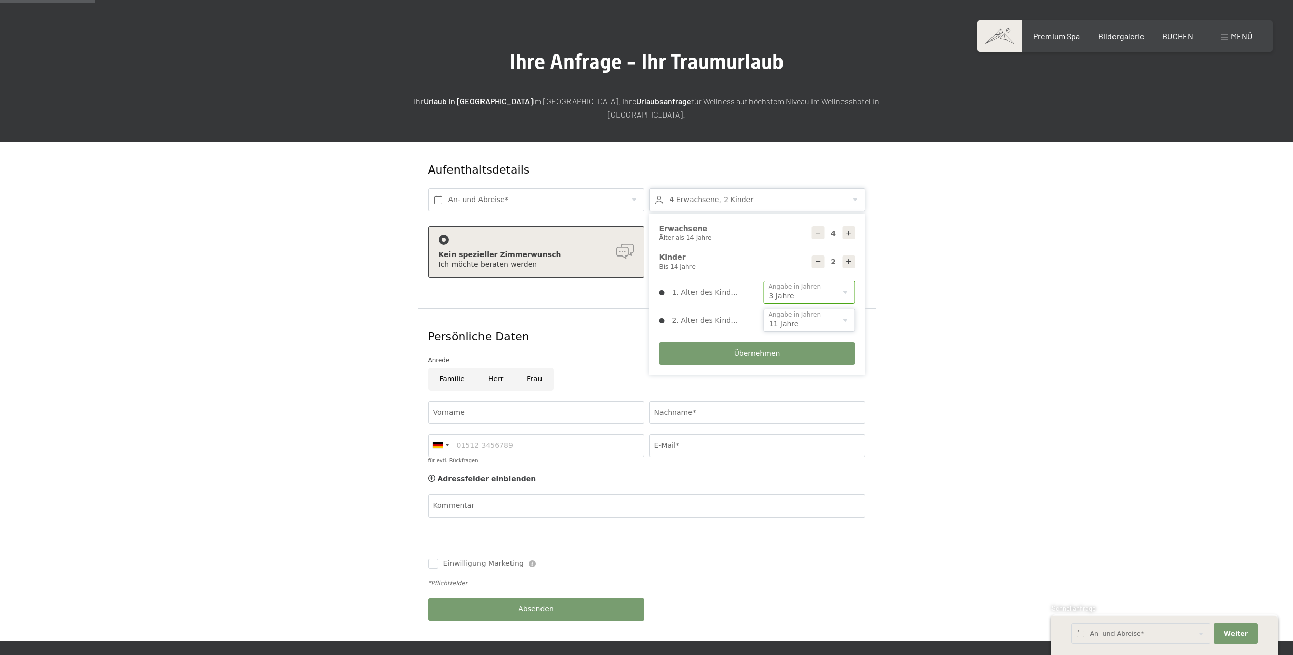
click option "11" at bounding box center [0, 0] width 0 height 0
click at [527, 368] on input "Frau" at bounding box center [534, 379] width 39 height 23
radio input "true"
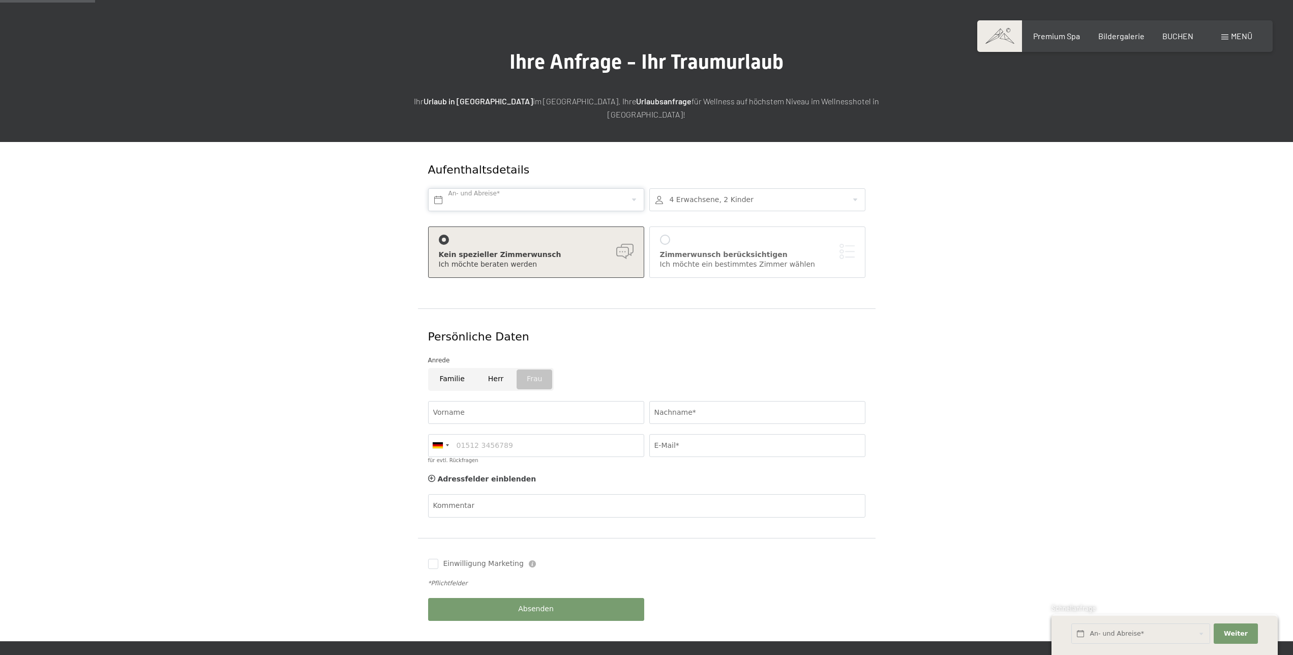
click at [546, 188] on input "text" at bounding box center [536, 199] width 216 height 23
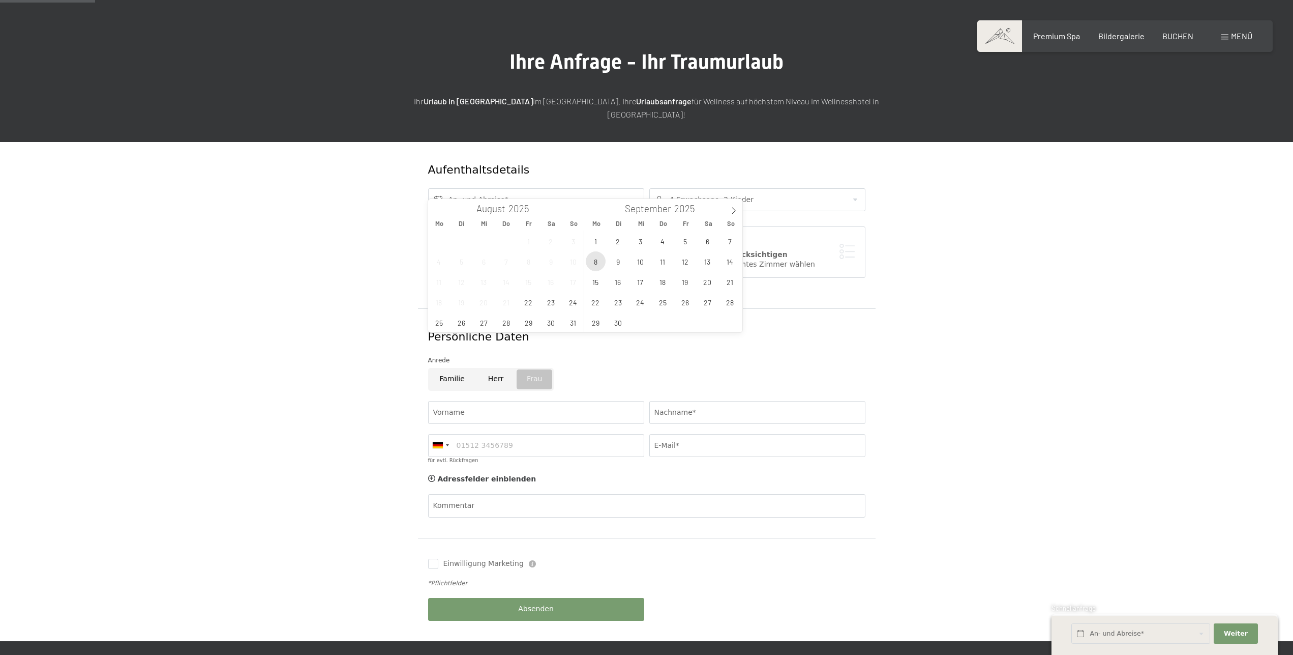
click at [599, 264] on span "8" at bounding box center [596, 261] width 20 height 20
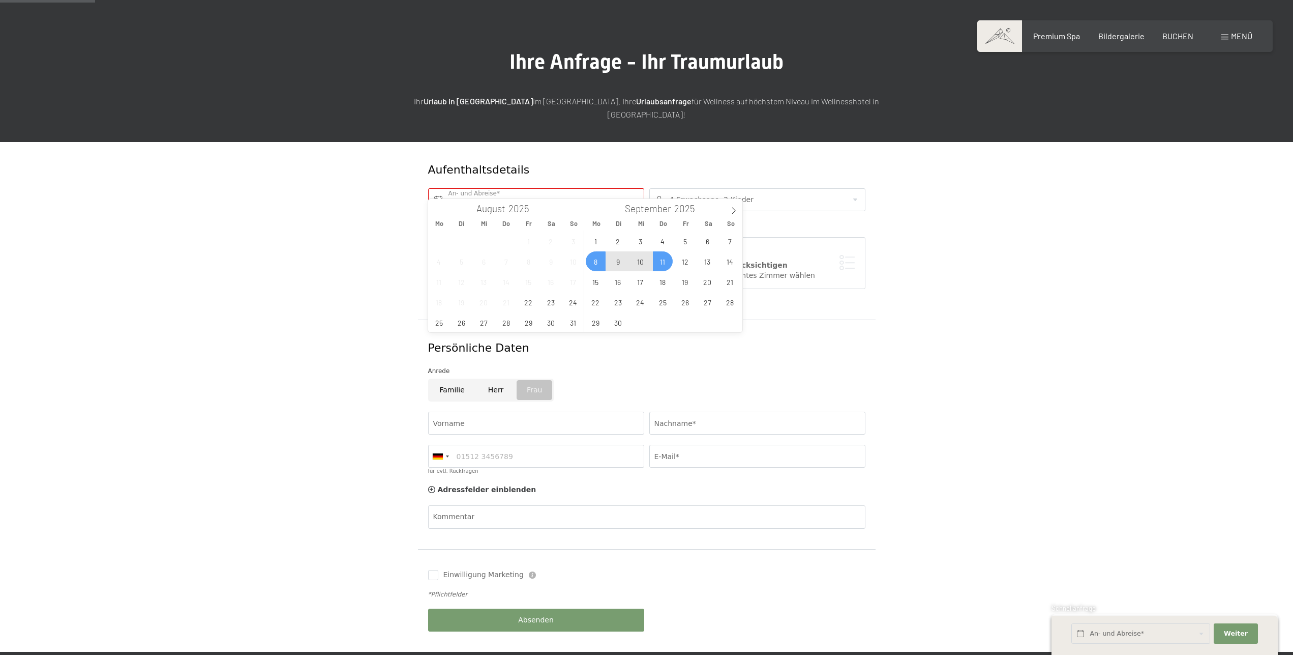
click at [668, 262] on span "11" at bounding box center [663, 261] width 20 height 20
type input "Mo. 08.09.2025 - Do. 11.09.2025"
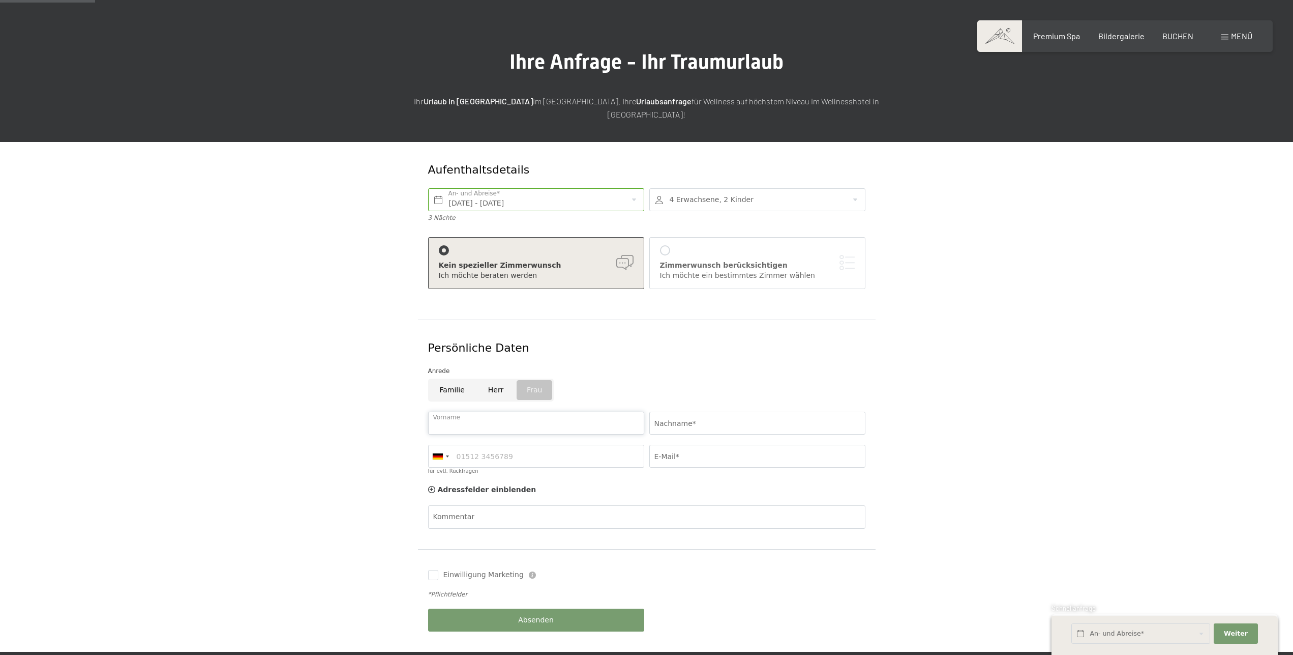
click at [549, 412] on input "Vorname" at bounding box center [536, 422] width 216 height 23
type input "Karolina"
type input "Albay"
type input "karolina.albay@outlook.de"
click at [542, 444] on input "für evtl. Rückfragen" at bounding box center [536, 455] width 216 height 23
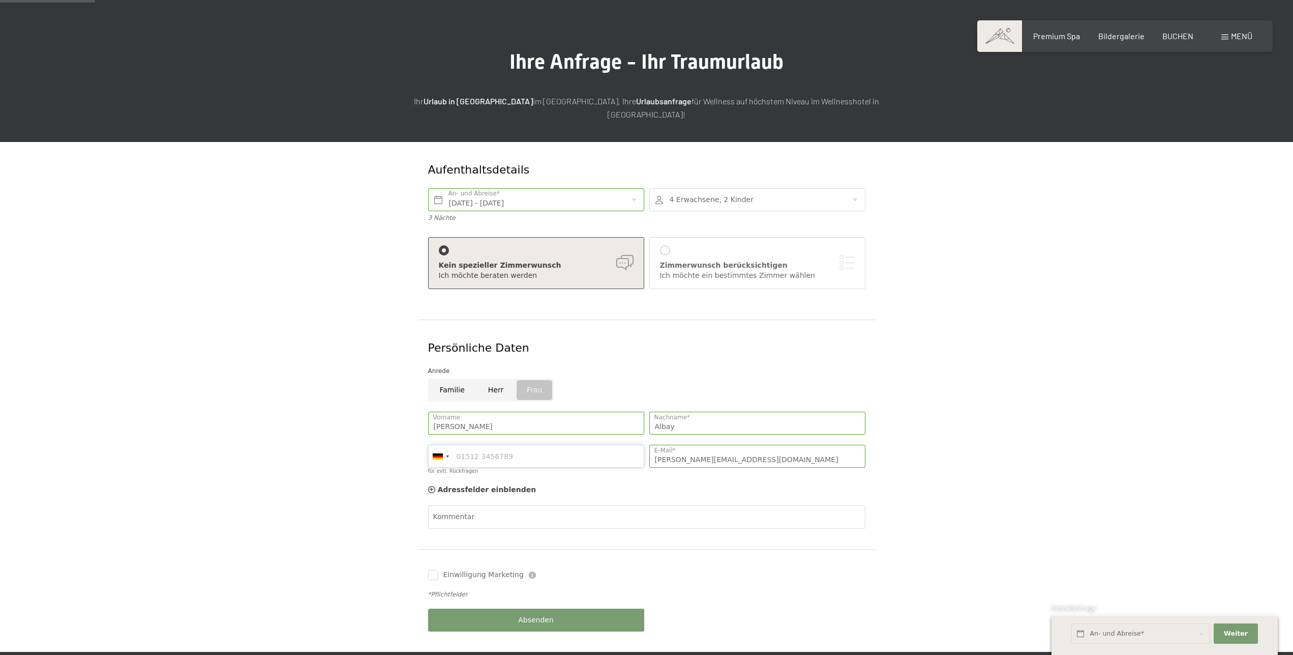
type input "015128761888"
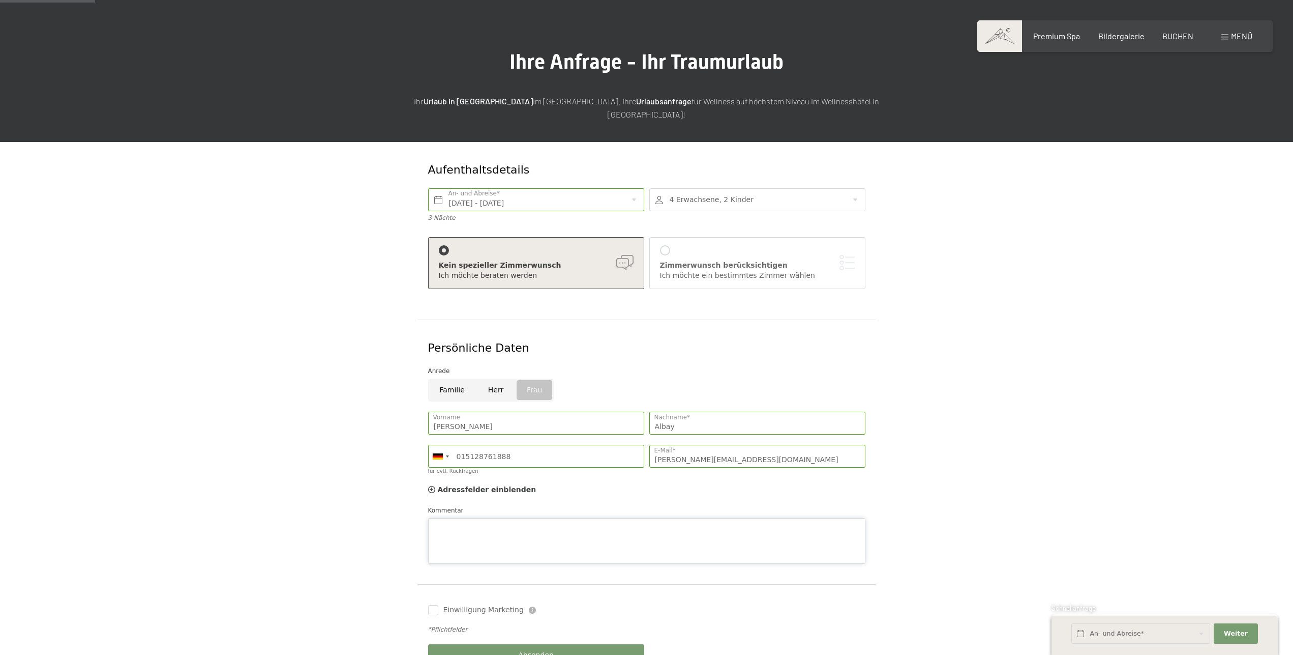
click at [526, 518] on textarea "Kommentar" at bounding box center [646, 541] width 437 height 46
click at [537, 520] on textarea "Kommentar" at bounding box center [646, 541] width 437 height 46
click at [497, 518] on textarea "Anreise wäre auch sonntags möglich." at bounding box center [646, 541] width 437 height 46
click at [437, 518] on textarea "Anreise wäre auch Sonntags möglich." at bounding box center [646, 541] width 437 height 46
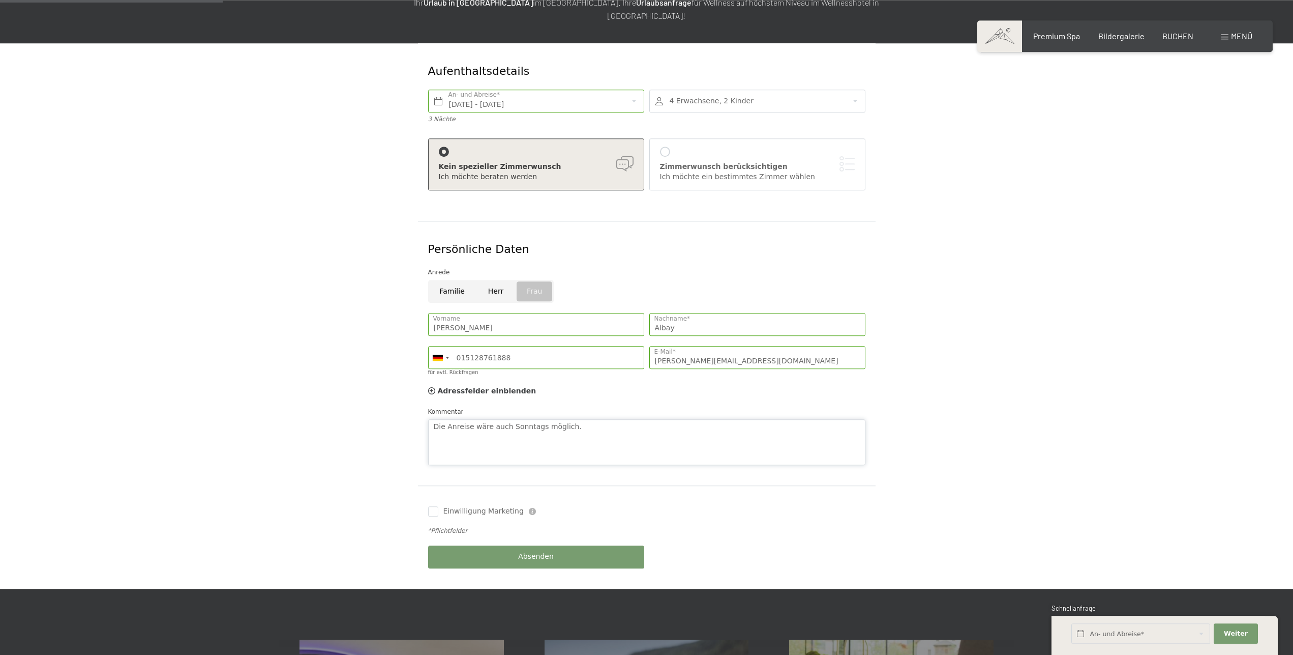
scroll to position [156, 0]
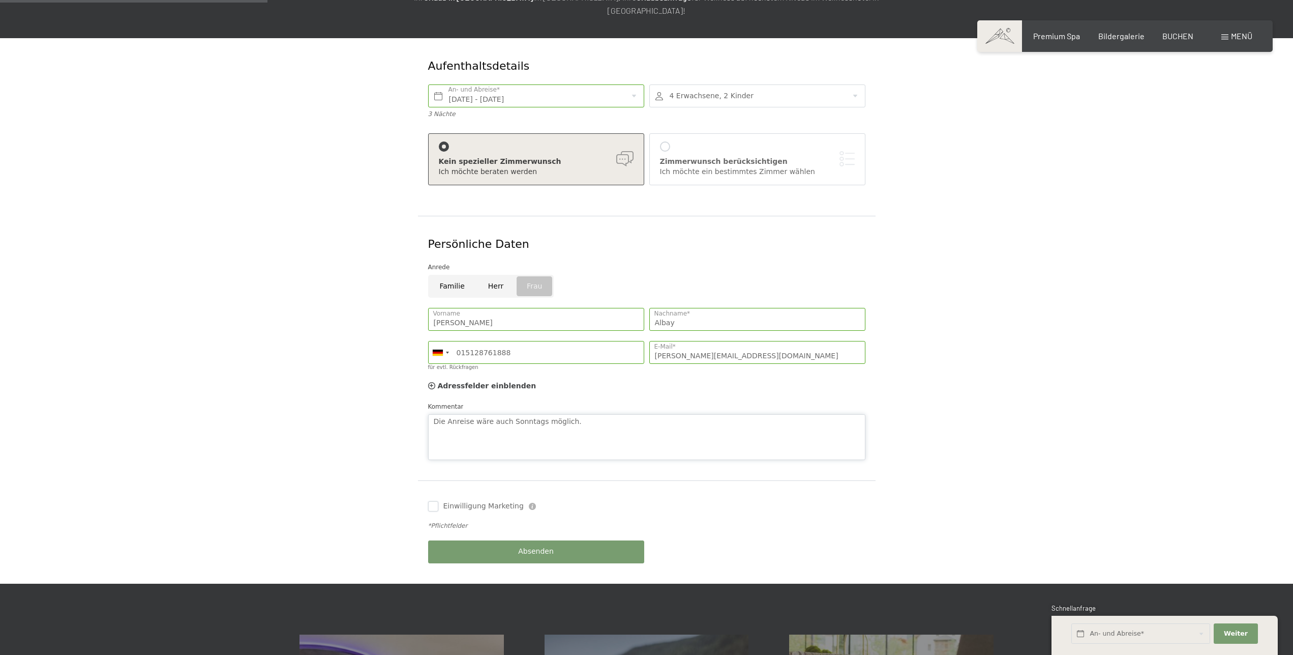
type textarea "Die Anreise wäre auch Sonntags möglich."
click at [436, 501] on input "Einwilligung Marketing" at bounding box center [433, 506] width 10 height 10
checkbox input "true"
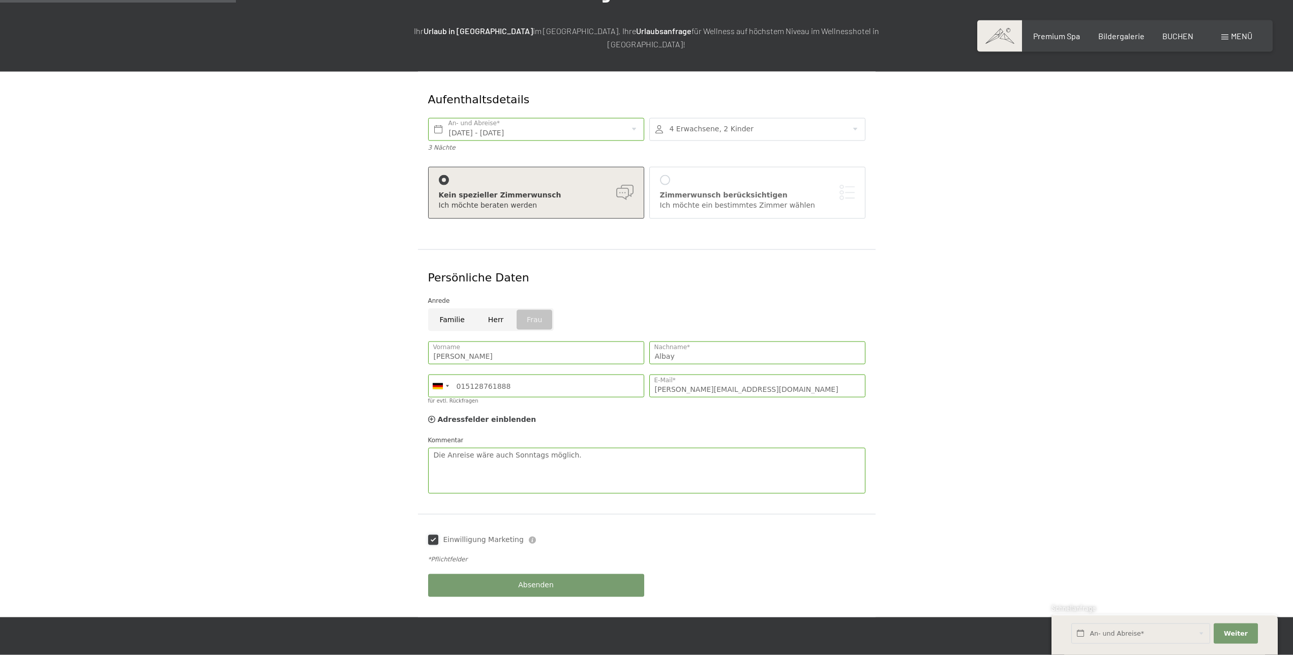
scroll to position [104, 0]
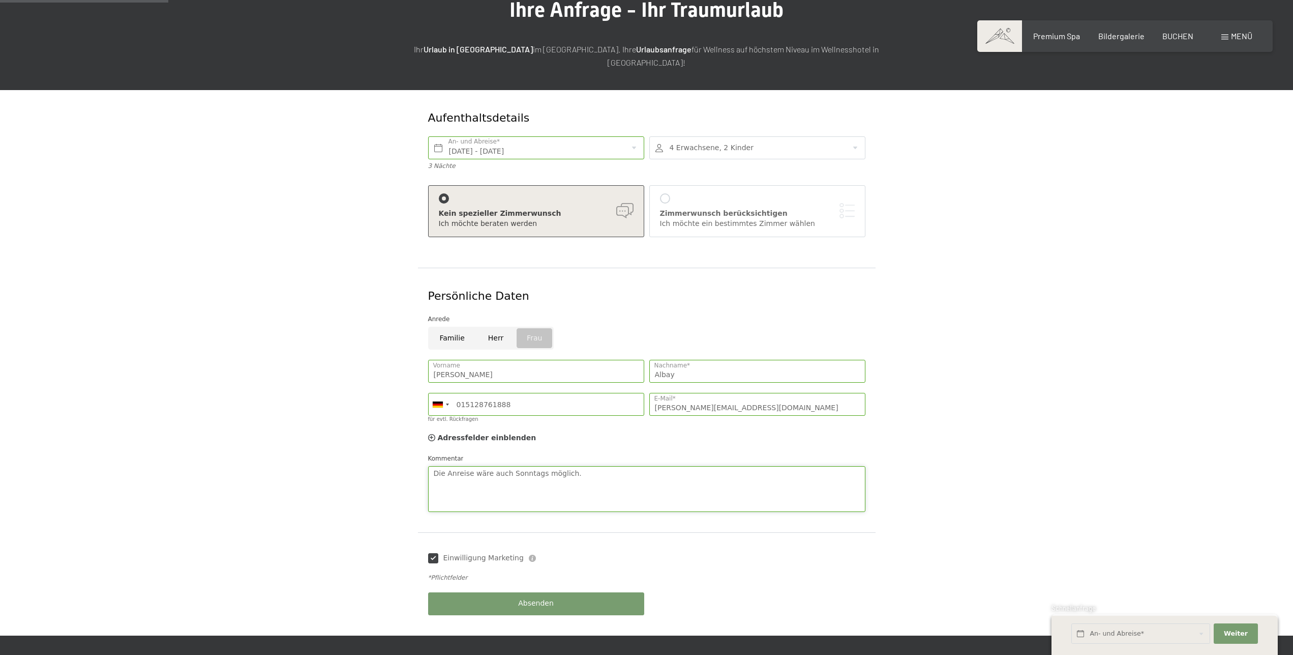
click at [584, 466] on textarea "Die Anreise wäre auch Sonntags möglich." at bounding box center [646, 489] width 437 height 46
click at [626, 466] on textarea "Die Anreise wäre auch Sonntags möglich. Auch das Angebot Tage bleiben 4 bezhale…" at bounding box center [646, 489] width 437 height 46
drag, startPoint x: 625, startPoint y: 460, endPoint x: 634, endPoint y: 465, distance: 10.5
click at [625, 466] on textarea "Die Anreise wäre auch Sonntags möglich. Auch das Angebot 5 Tage bleiben 4 bezha…" at bounding box center [646, 489] width 437 height 46
click at [810, 466] on textarea "Die Anreise wäre auch Sonntags möglich. Auch das Angebot 5 Tage bleiben 4 bezha…" at bounding box center [646, 489] width 437 height 46
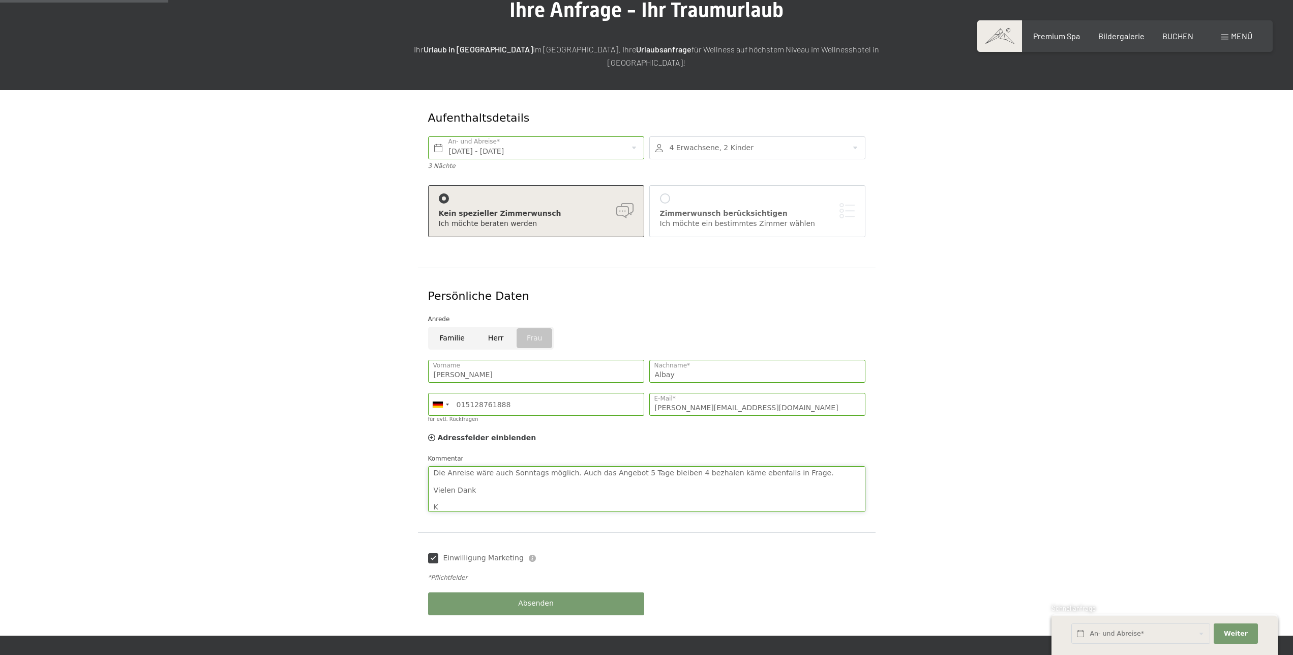
scroll to position [2, 0]
click at [799, 466] on textarea "Die Anreise wäre auch Sonntags möglich. Auch das Angebot 5 Tage bleiben 4 bezha…" at bounding box center [646, 489] width 437 height 46
click at [691, 466] on textarea "Die Anreise wäre auch Sonntags möglich. Auch das Angebot 5 Tage bleiben 4 bezha…" at bounding box center [646, 489] width 437 height 46
click at [710, 466] on textarea "Die Anreise wäre auch Sonntags möglich. Auch das Angebot 5 Tage bleiben 4 bezah…" at bounding box center [646, 489] width 437 height 46
click at [748, 483] on textarea "Die Anreise wäre auch Sonntags möglich. Auch das Angebot 5 Tage bleiben 4 bezah…" at bounding box center [646, 489] width 437 height 46
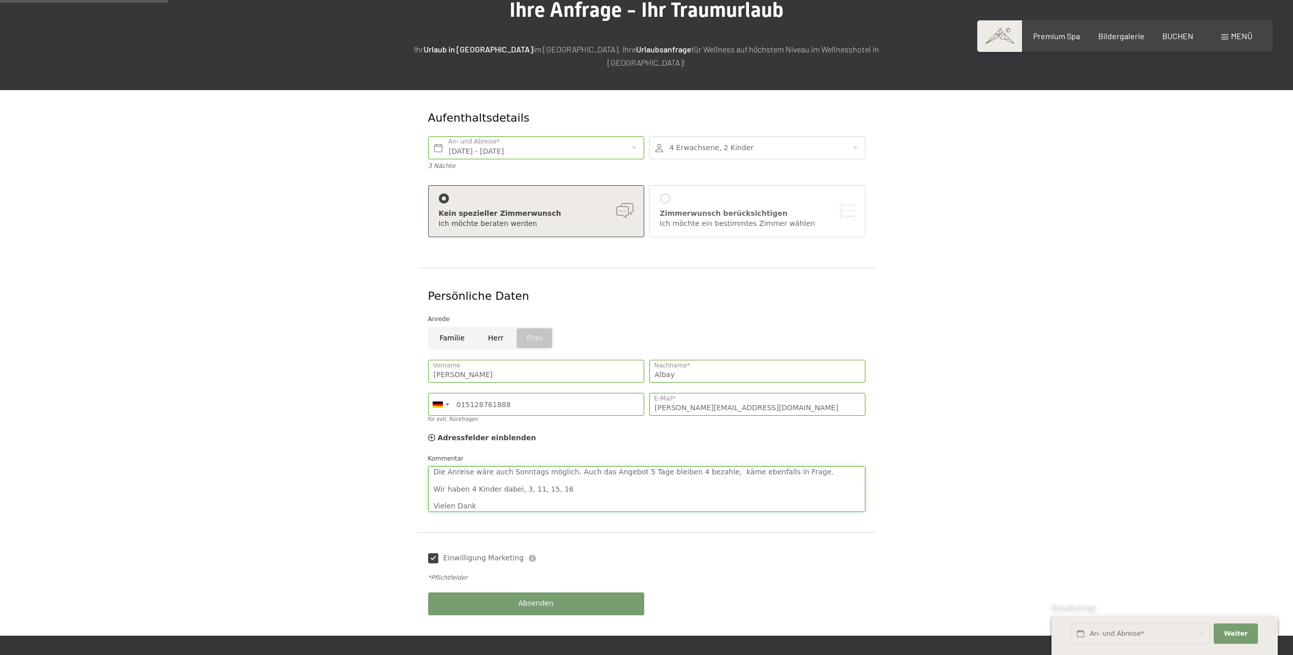
scroll to position [20, 0]
type textarea "Die Anreise wäre auch Sonntags möglich. Auch das Angebot 5 Tage bleiben 4 bezah…"
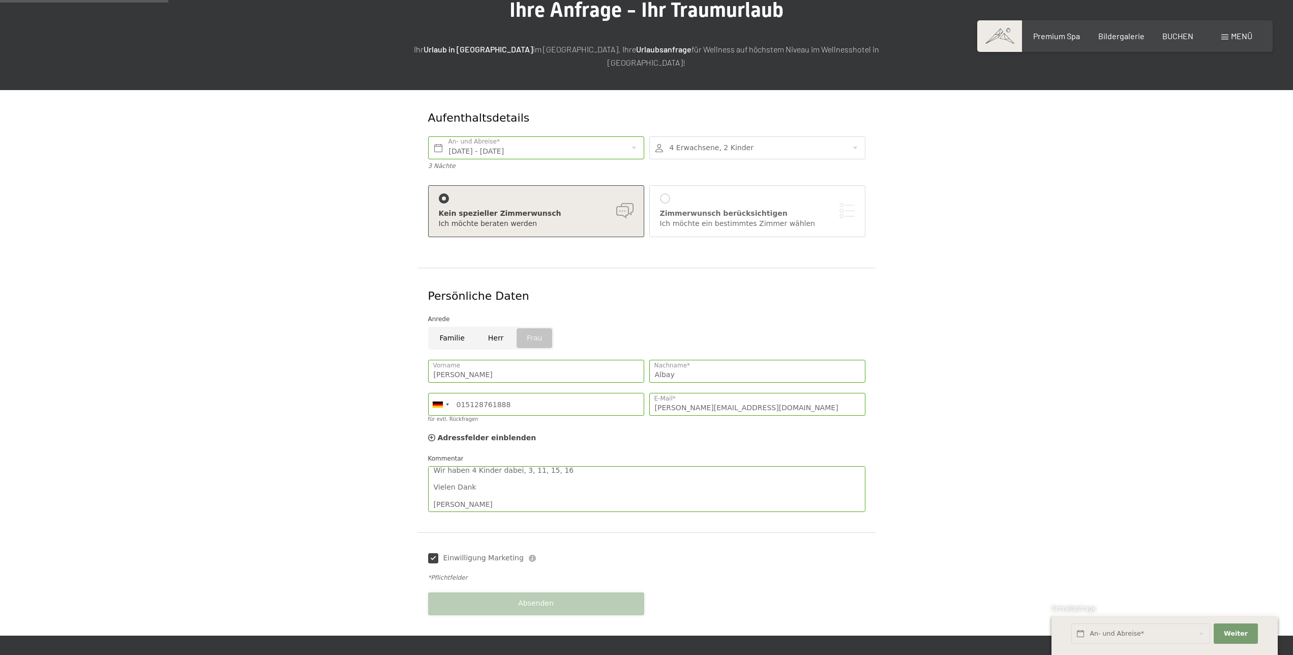
click at [531, 593] on div "Absenden" at bounding box center [536, 603] width 221 height 33
click at [577, 592] on button "Absenden" at bounding box center [536, 603] width 216 height 23
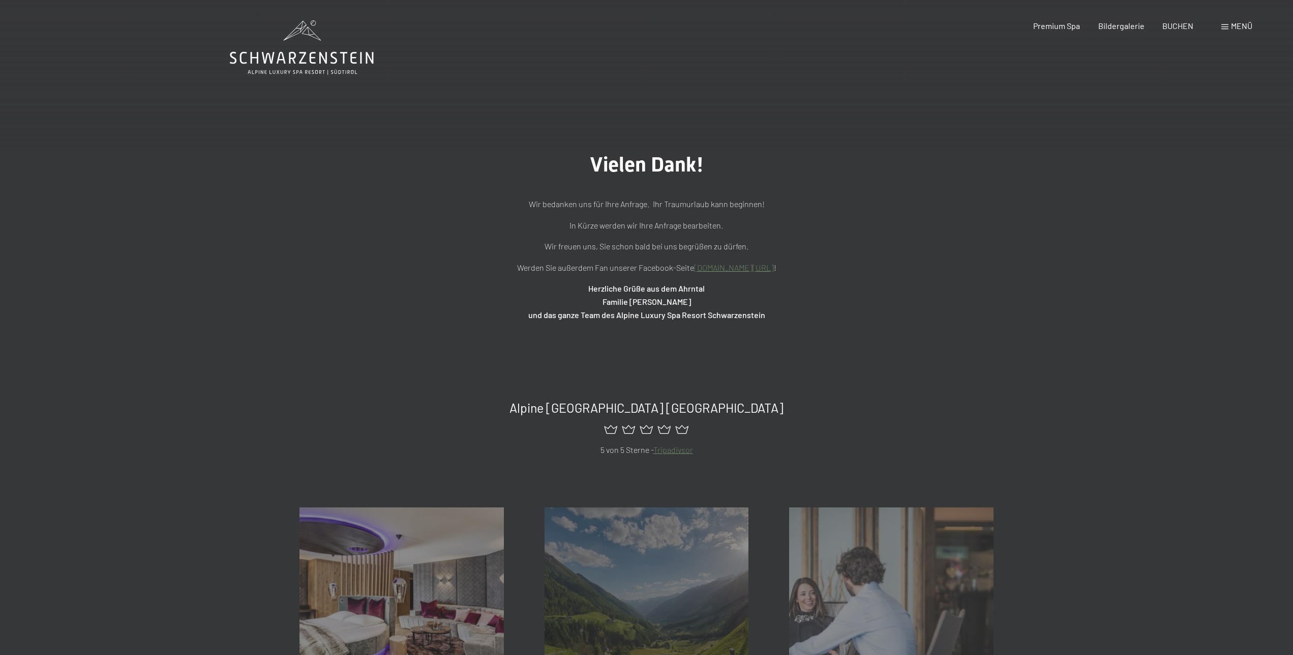
click at [837, 42] on main "Vielen Dank! Wir bedanken uns für Ihre Anfrage. Ihr Traumurlaub kann beginnen! …" at bounding box center [646, 186] width 1293 height 372
